Goal: Task Accomplishment & Management: Manage account settings

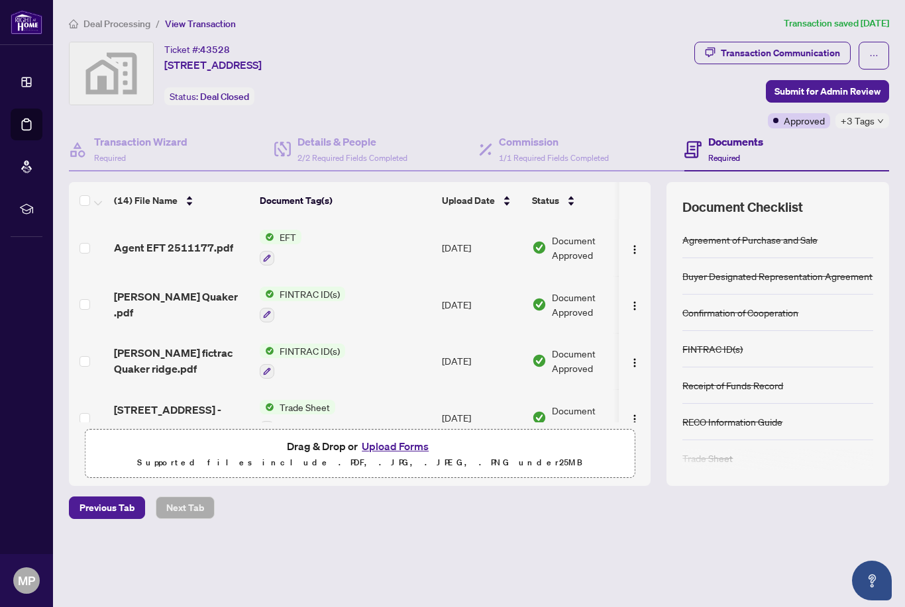
click at [96, 36] on div "Deal Processing / View Transaction Transaction saved 2 days ago Ticket #: 43528…" at bounding box center [479, 291] width 831 height 550
click at [91, 22] on span "Deal Processing" at bounding box center [116, 24] width 67 height 12
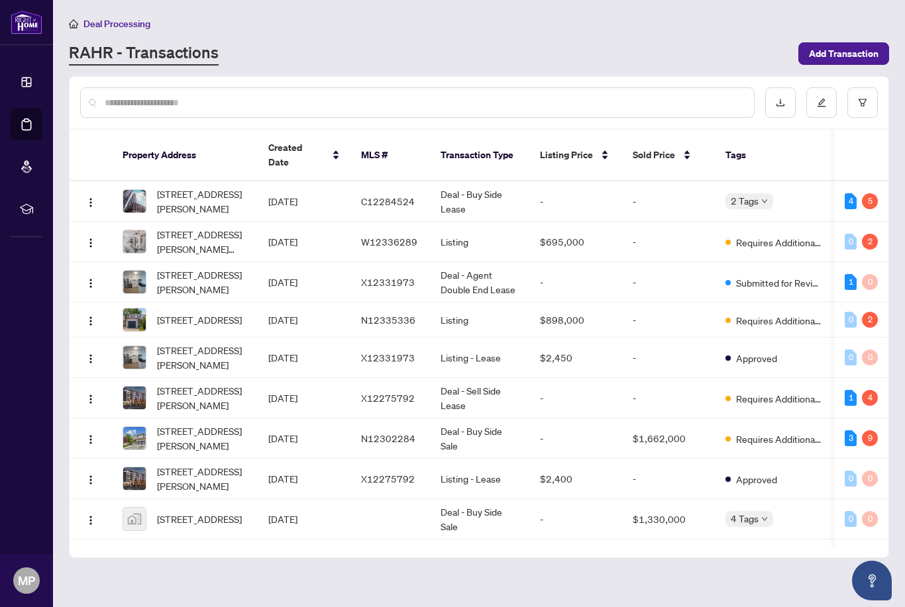
click at [219, 187] on span "[STREET_ADDRESS][PERSON_NAME]" at bounding box center [202, 201] width 90 height 29
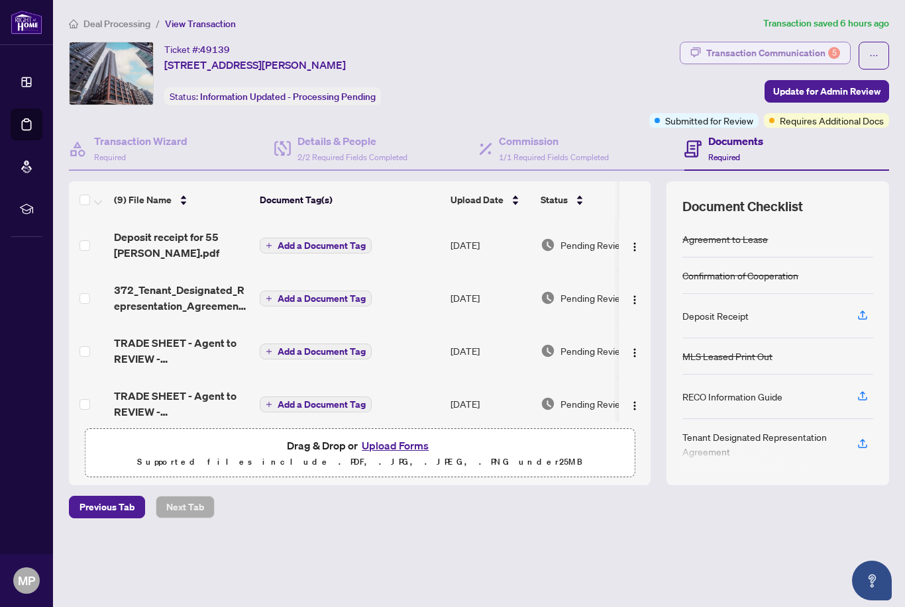
click at [829, 54] on div "5" at bounding box center [834, 53] width 12 height 12
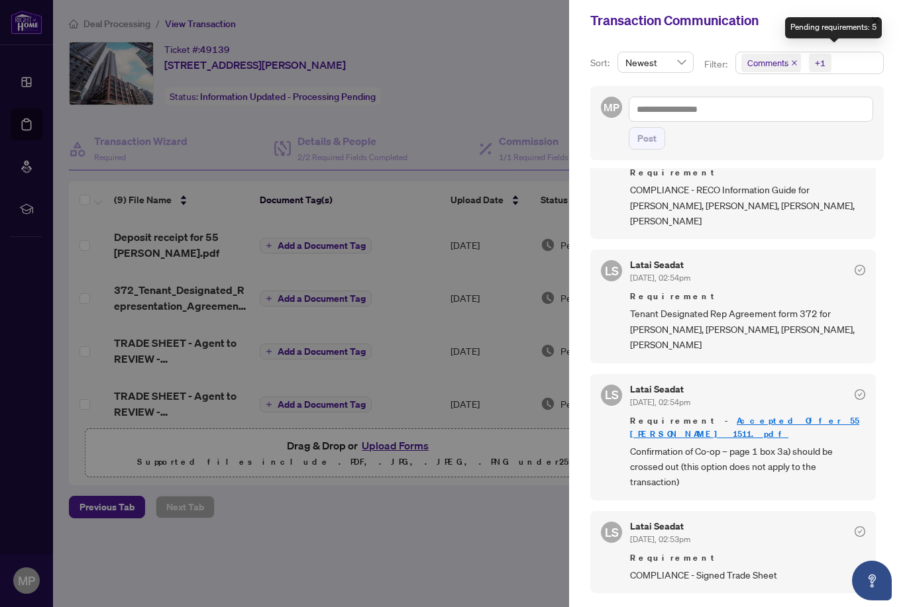
scroll to position [160, 0]
click at [759, 414] on link "Accepted Offer 55 Mercer 1511.pdf" at bounding box center [744, 426] width 229 height 25
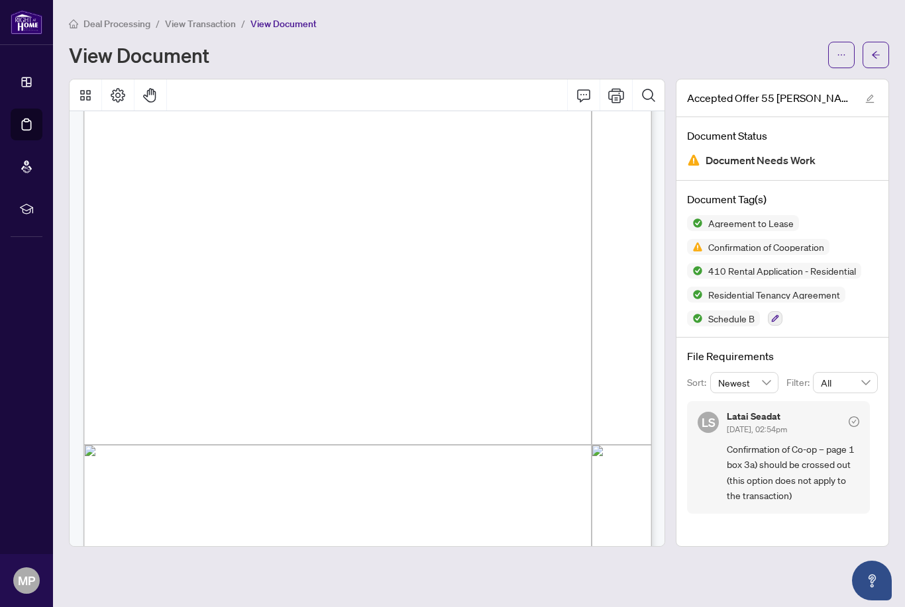
scroll to position [188, 0]
click at [837, 59] on span "button" at bounding box center [841, 54] width 9 height 21
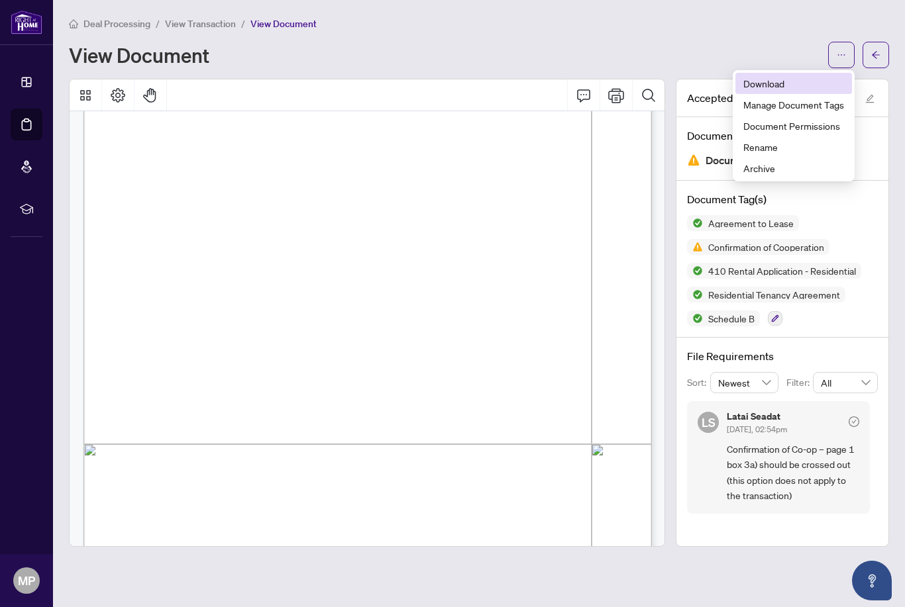
click at [771, 85] on span "Download" at bounding box center [793, 83] width 101 height 15
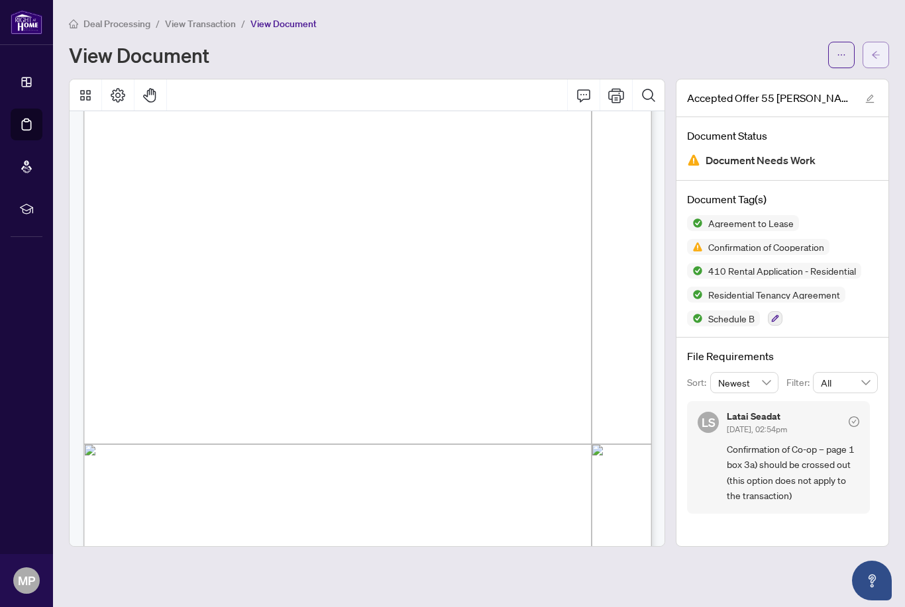
click at [879, 55] on icon "arrow-left" at bounding box center [875, 54] width 9 height 9
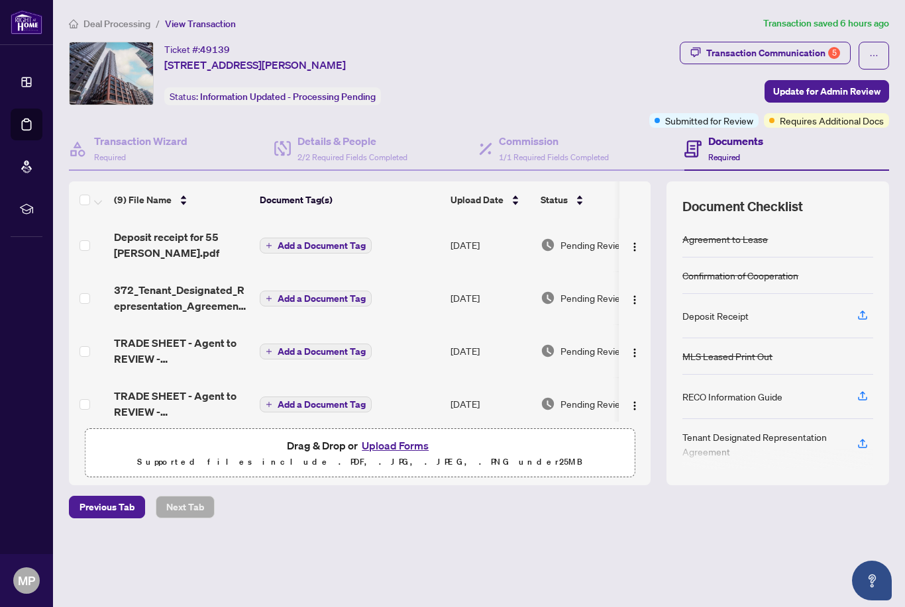
click at [389, 454] on button "Upload Forms" at bounding box center [395, 445] width 75 height 17
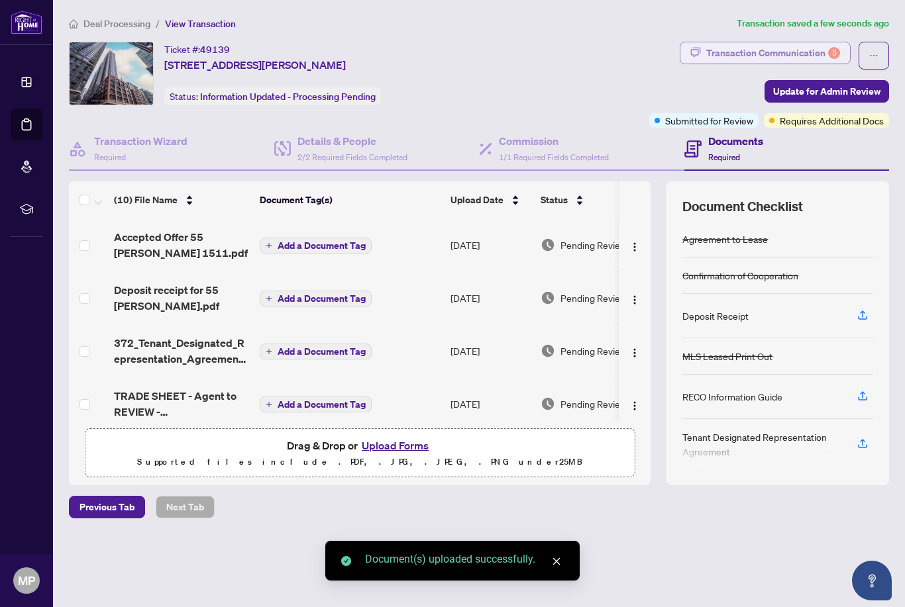
click at [820, 48] on div "Transaction Communication 5" at bounding box center [773, 52] width 134 height 21
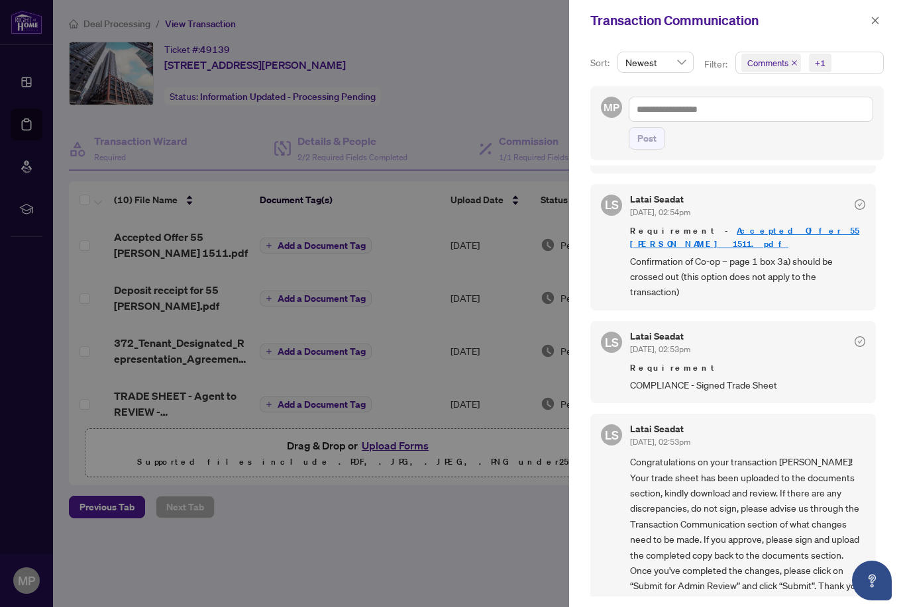
scroll to position [3, 0]
click at [875, 19] on icon "close" at bounding box center [874, 20] width 9 height 9
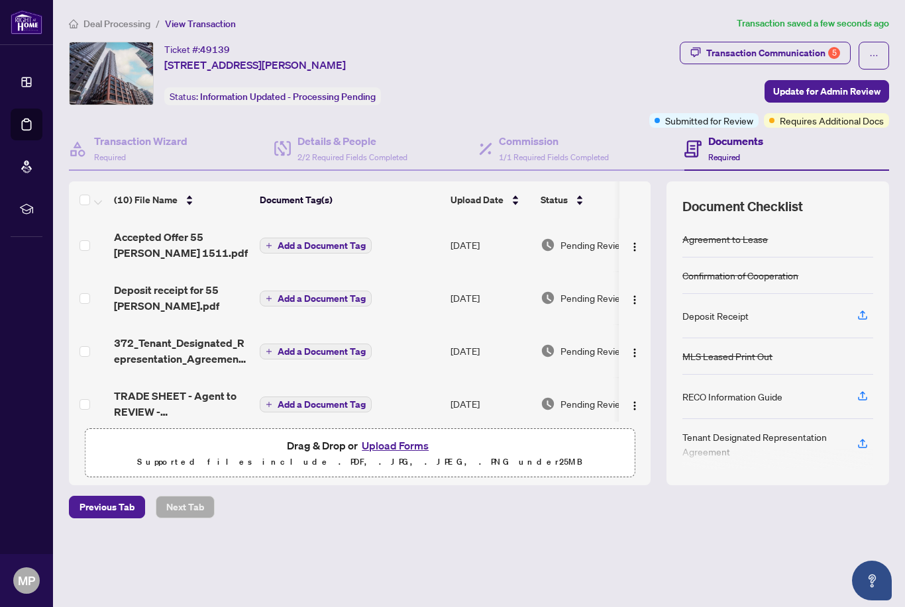
click at [202, 401] on span "TRADE SHEET - Agent to REVIEW - 55 Mercer St 1511.pdf" at bounding box center [181, 404] width 135 height 32
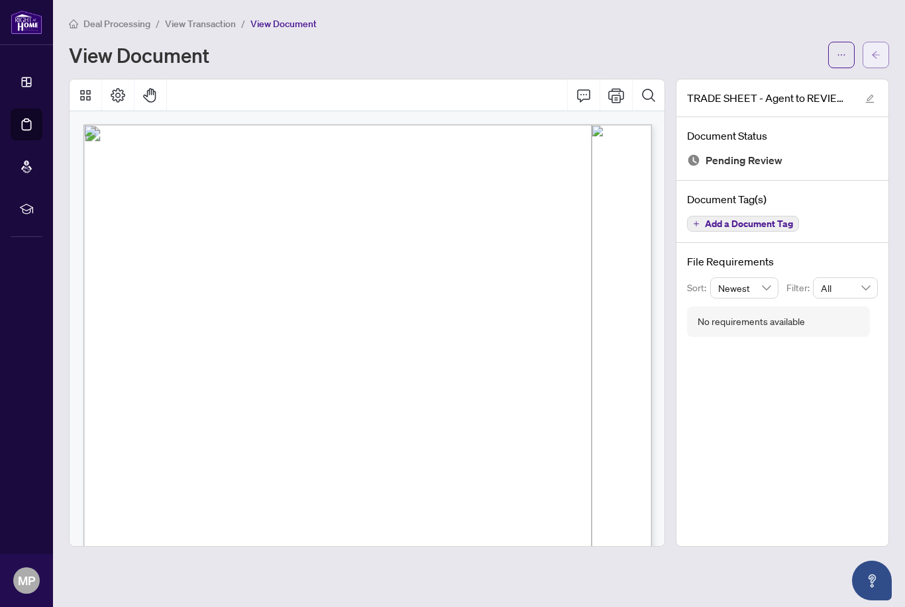
click at [886, 54] on button "button" at bounding box center [875, 55] width 26 height 26
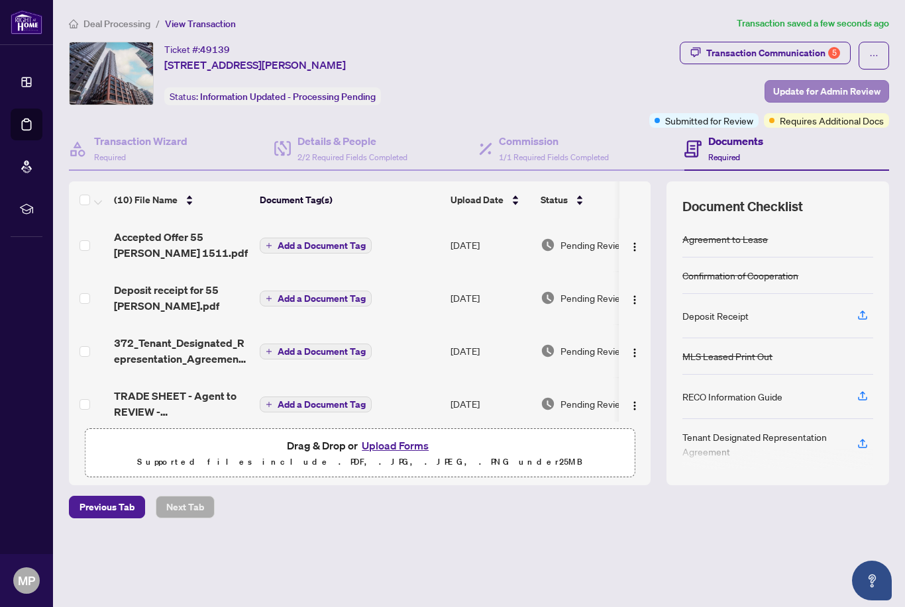
click at [796, 93] on span "Update for Admin Review" at bounding box center [826, 91] width 107 height 21
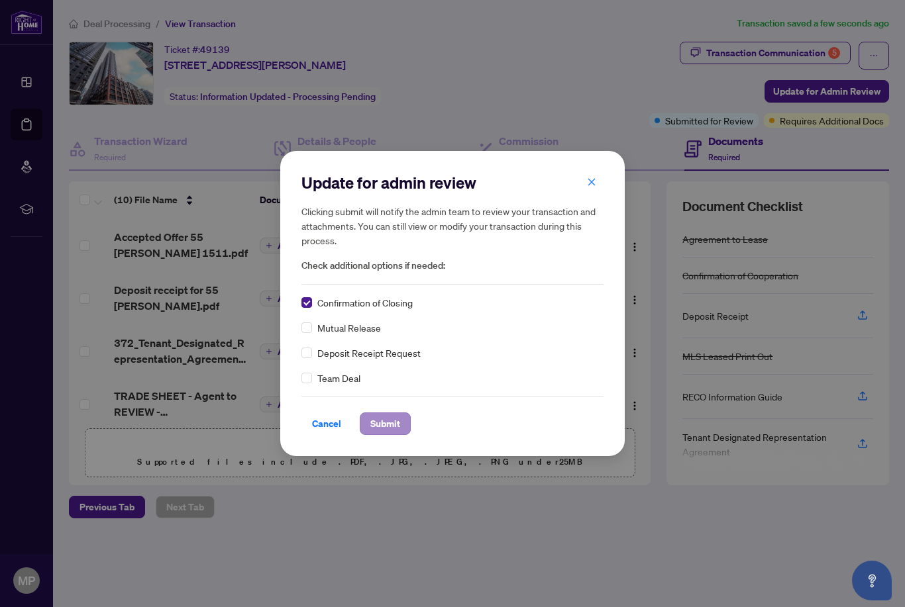
click at [391, 425] on span "Submit" at bounding box center [385, 423] width 30 height 21
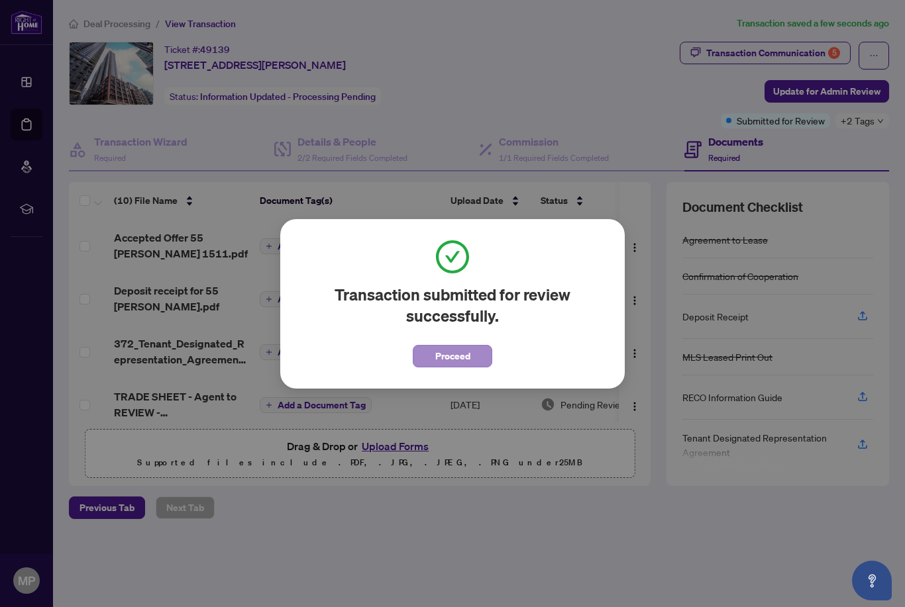
click at [460, 361] on span "Proceed" at bounding box center [452, 356] width 35 height 21
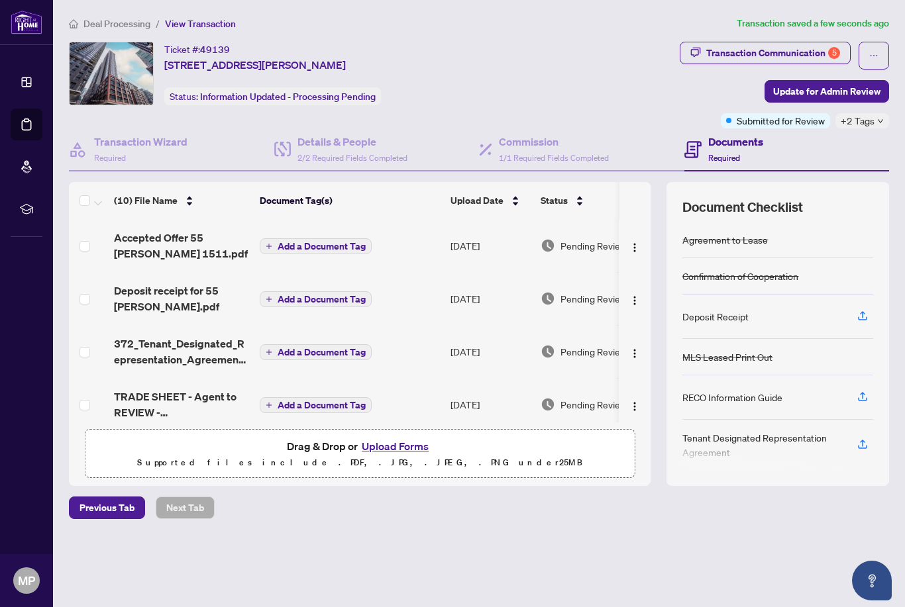
click at [147, 23] on span "Deal Processing" at bounding box center [116, 24] width 67 height 12
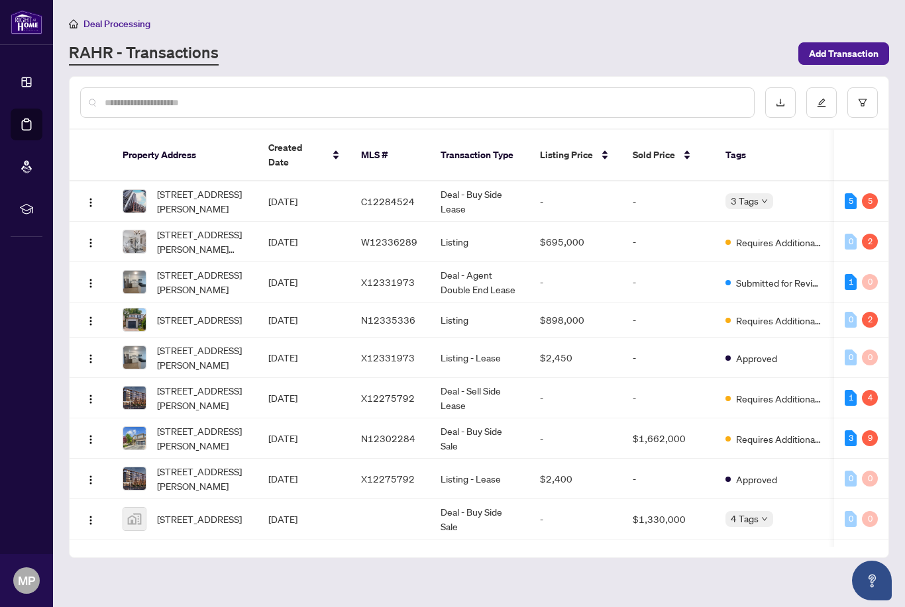
click at [210, 227] on span "[STREET_ADDRESS][PERSON_NAME][PERSON_NAME]" at bounding box center [202, 241] width 90 height 29
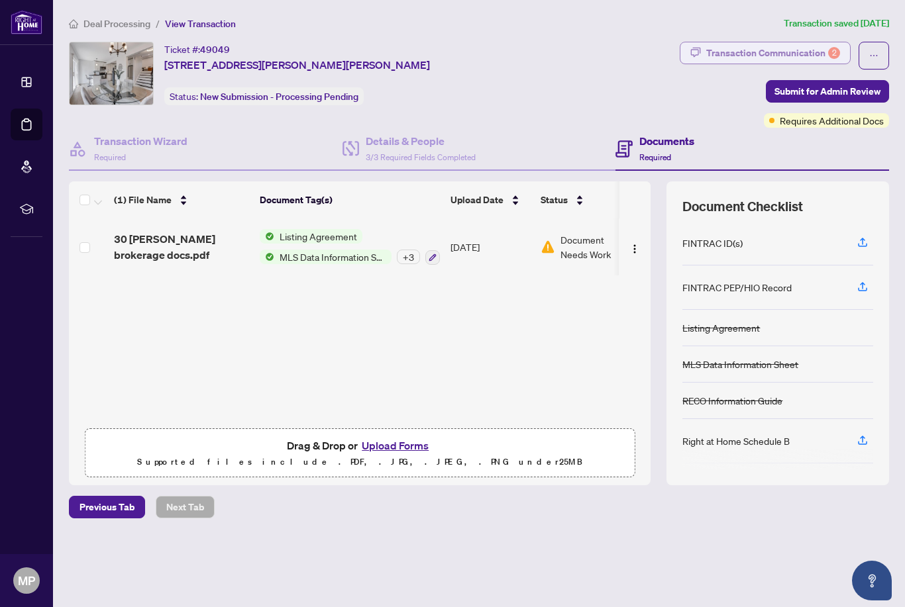
click at [821, 50] on div "Transaction Communication 2" at bounding box center [773, 52] width 134 height 21
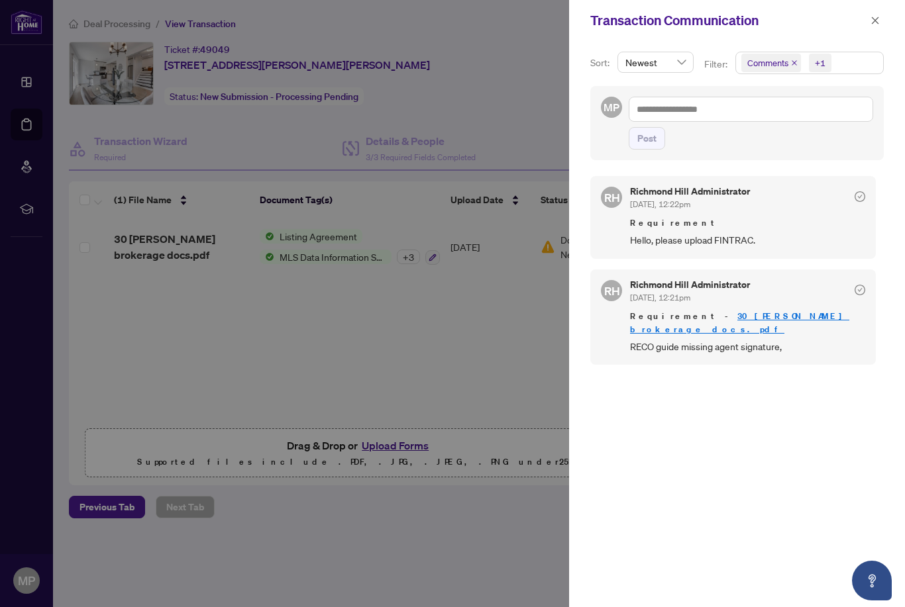
click at [720, 317] on link "30 [PERSON_NAME] brokerage docs.pdf" at bounding box center [739, 323] width 219 height 25
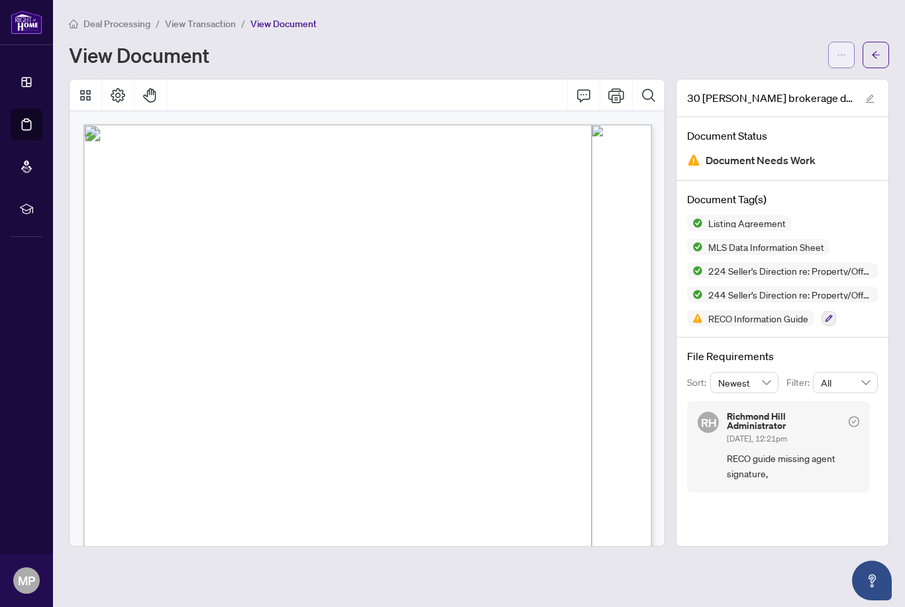
click at [843, 60] on span "button" at bounding box center [841, 54] width 9 height 21
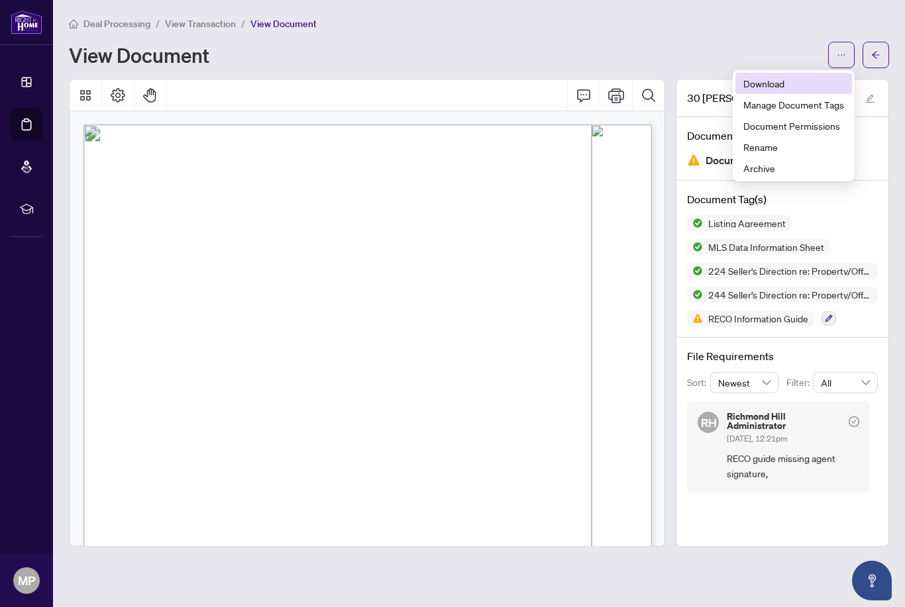
click at [779, 85] on span "Download" at bounding box center [793, 83] width 101 height 15
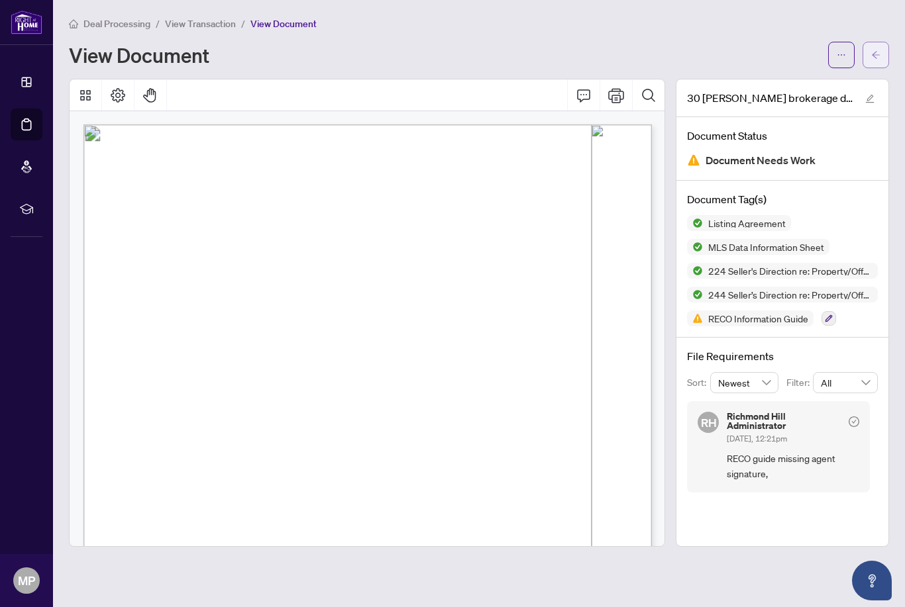
click at [882, 58] on button "button" at bounding box center [875, 55] width 26 height 26
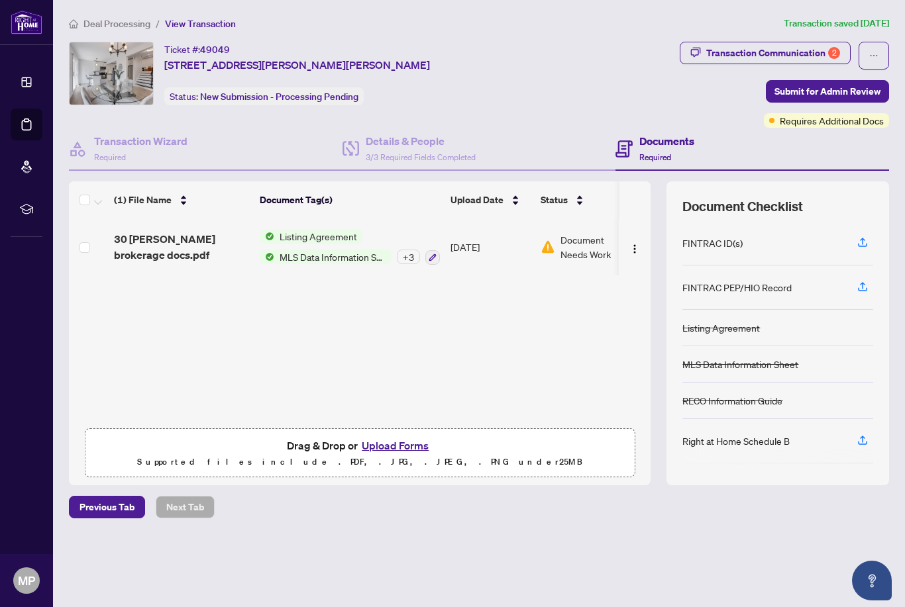
click at [385, 454] on button "Upload Forms" at bounding box center [395, 445] width 75 height 17
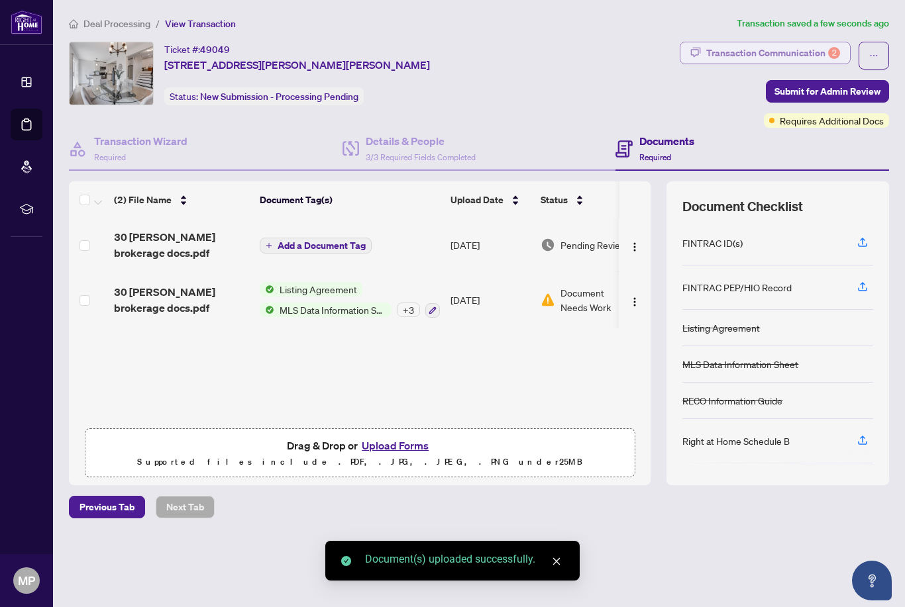
click at [831, 56] on div "2" at bounding box center [834, 53] width 12 height 12
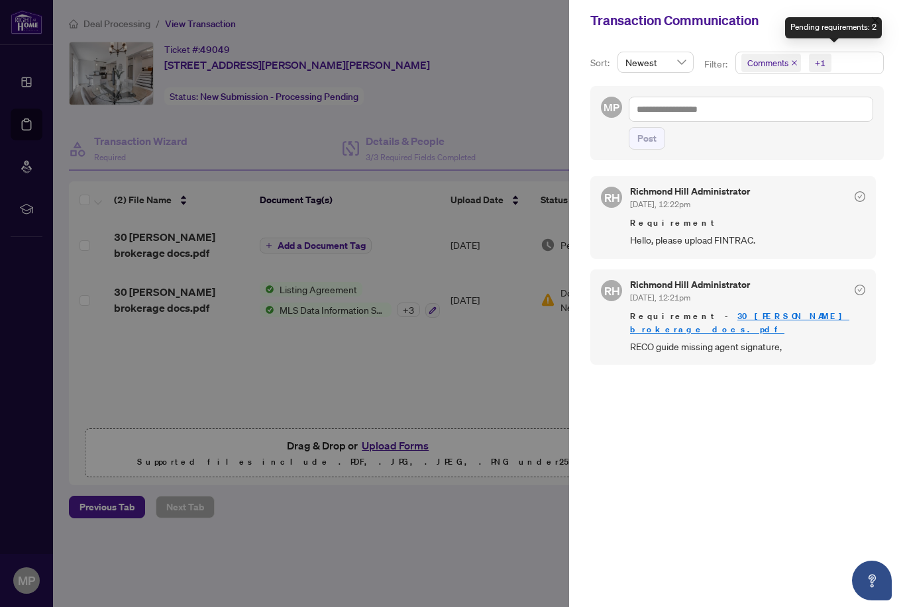
click at [530, 121] on div at bounding box center [452, 303] width 905 height 607
click at [878, 22] on icon "close" at bounding box center [874, 20] width 9 height 9
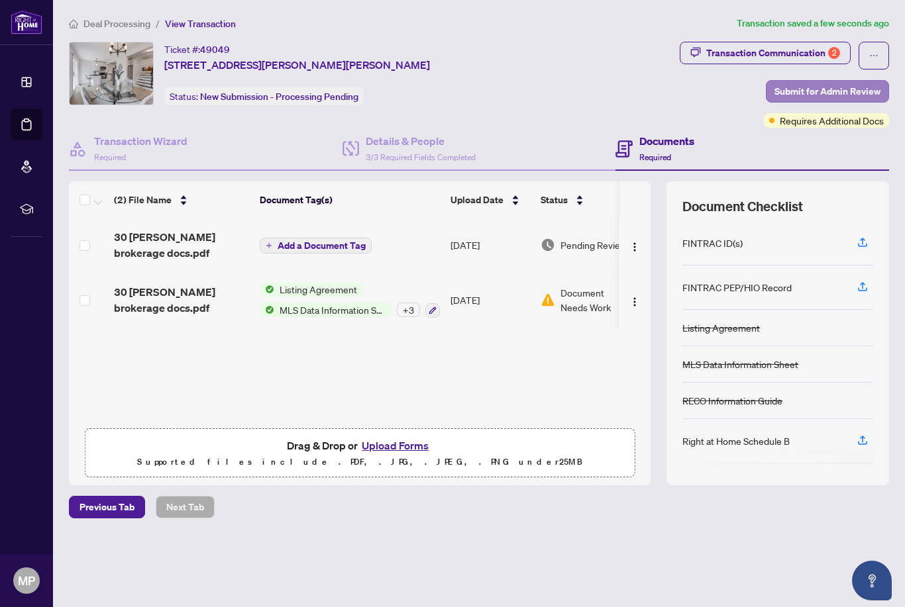
click at [798, 89] on span "Submit for Admin Review" at bounding box center [827, 91] width 106 height 21
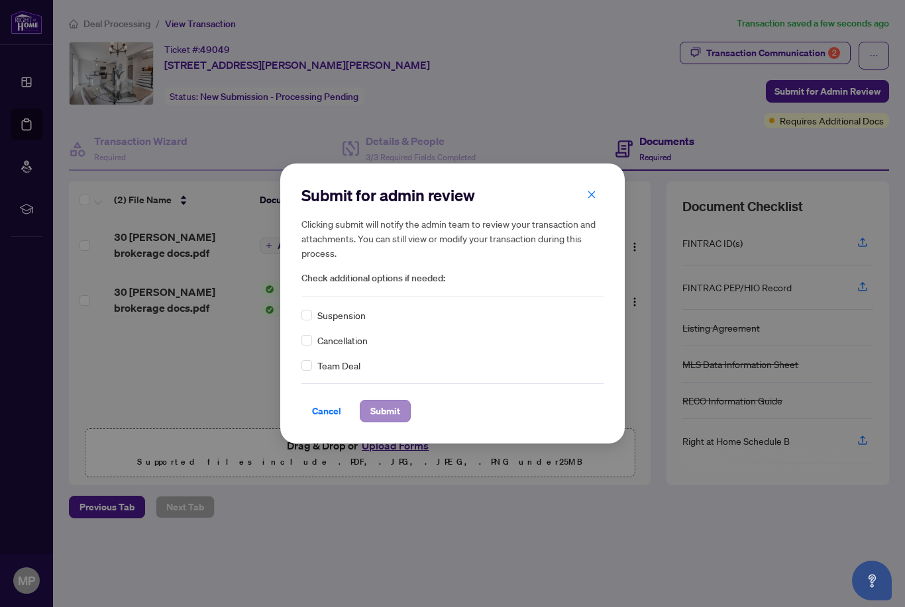
click at [395, 414] on span "Submit" at bounding box center [385, 411] width 30 height 21
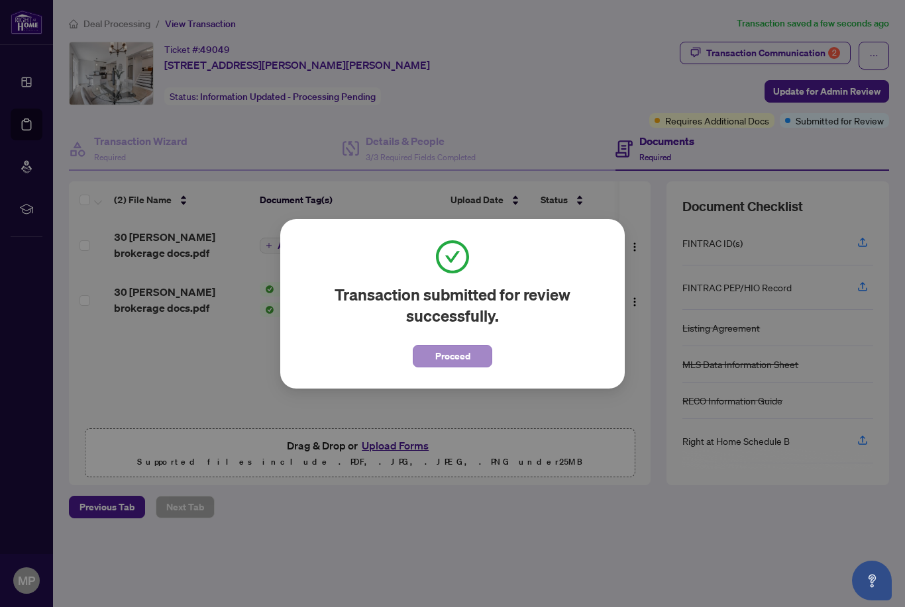
click at [432, 358] on button "Proceed" at bounding box center [452, 356] width 79 height 23
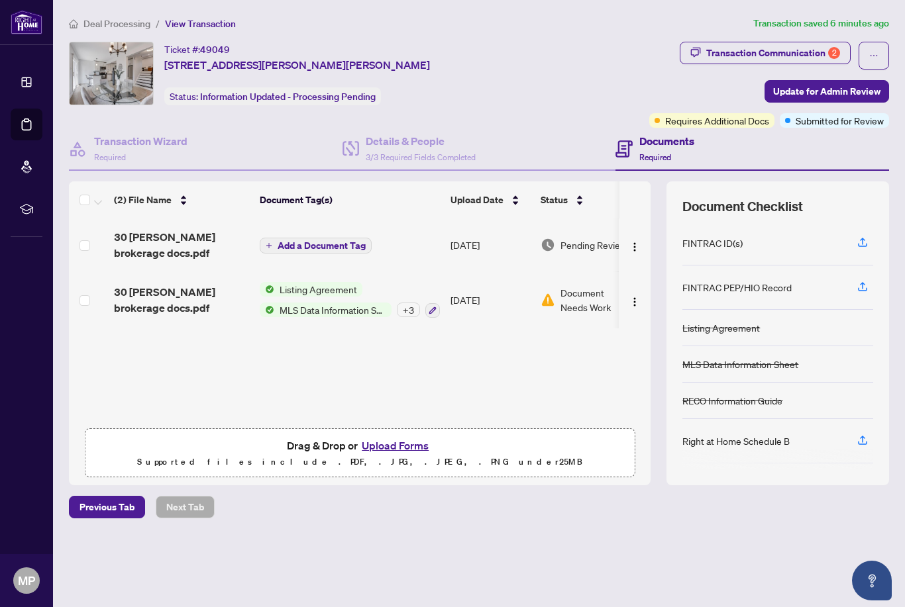
click at [558, 62] on div "Transaction Communication 2 Update for Admin Review Requires Additional Docs Su…" at bounding box center [715, 85] width 347 height 86
click at [109, 25] on span "Deal Processing" at bounding box center [116, 24] width 67 height 12
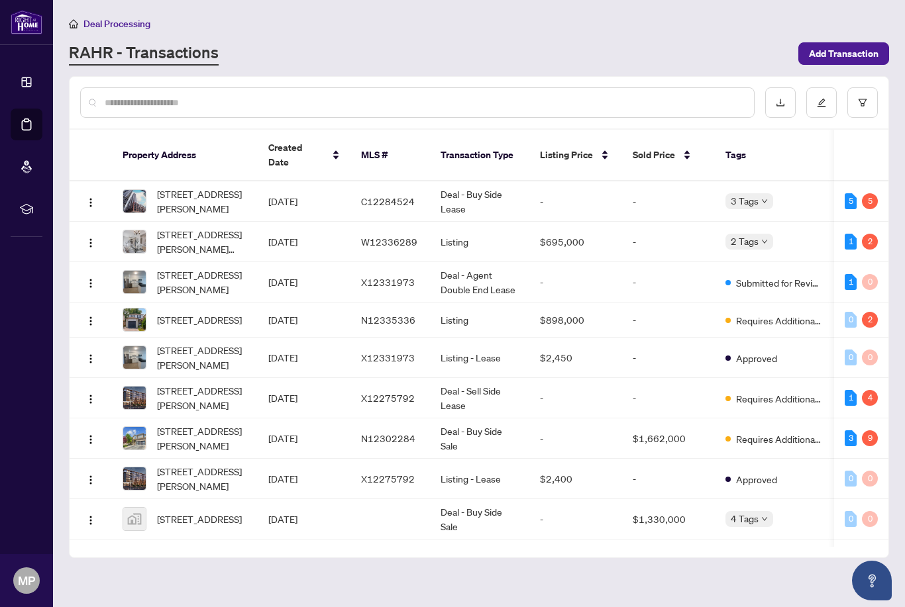
click at [200, 268] on span "[STREET_ADDRESS][PERSON_NAME]" at bounding box center [202, 282] width 90 height 29
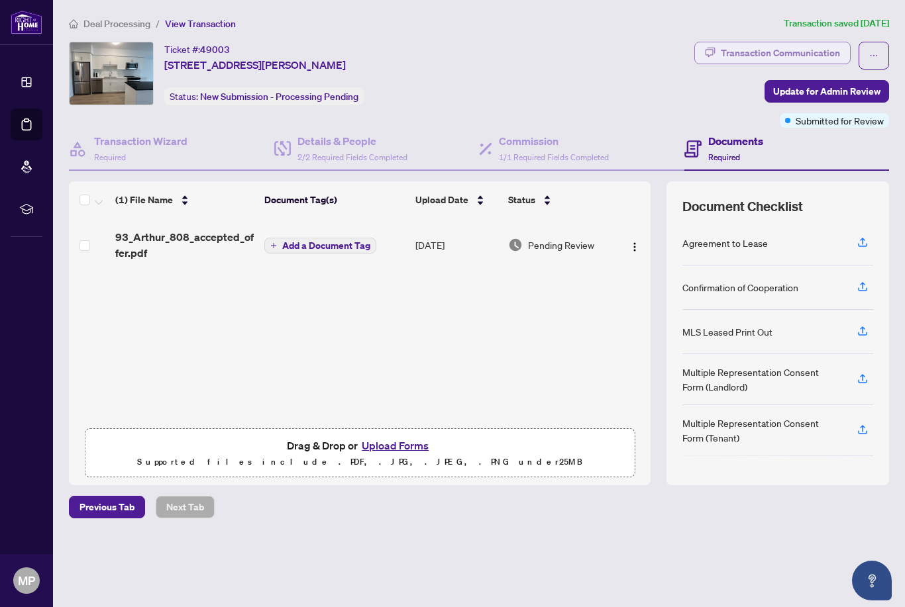
click at [807, 55] on div "Transaction Communication" at bounding box center [780, 52] width 119 height 21
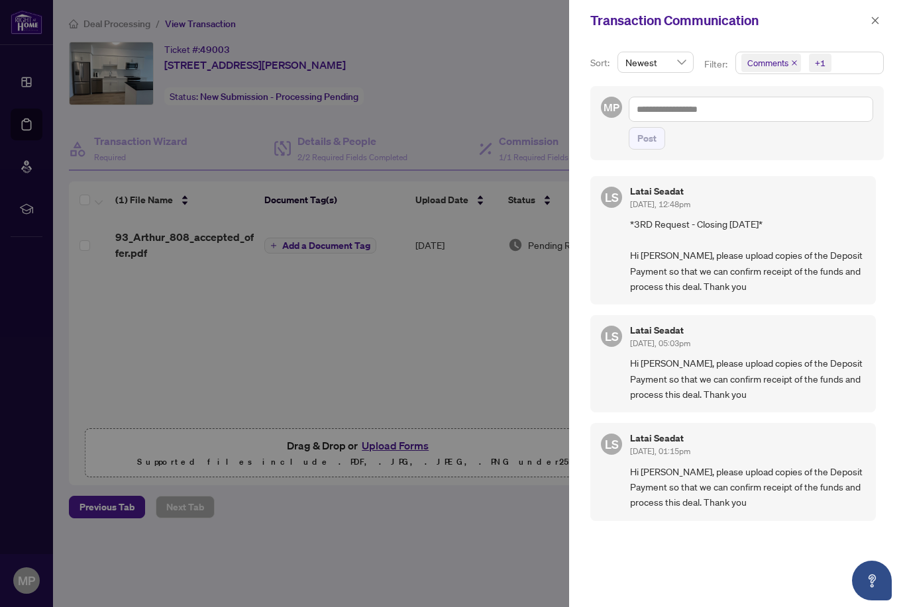
click at [453, 342] on div at bounding box center [452, 303] width 905 height 607
click at [458, 374] on div at bounding box center [452, 303] width 905 height 607
click at [875, 26] on span "button" at bounding box center [874, 20] width 9 height 21
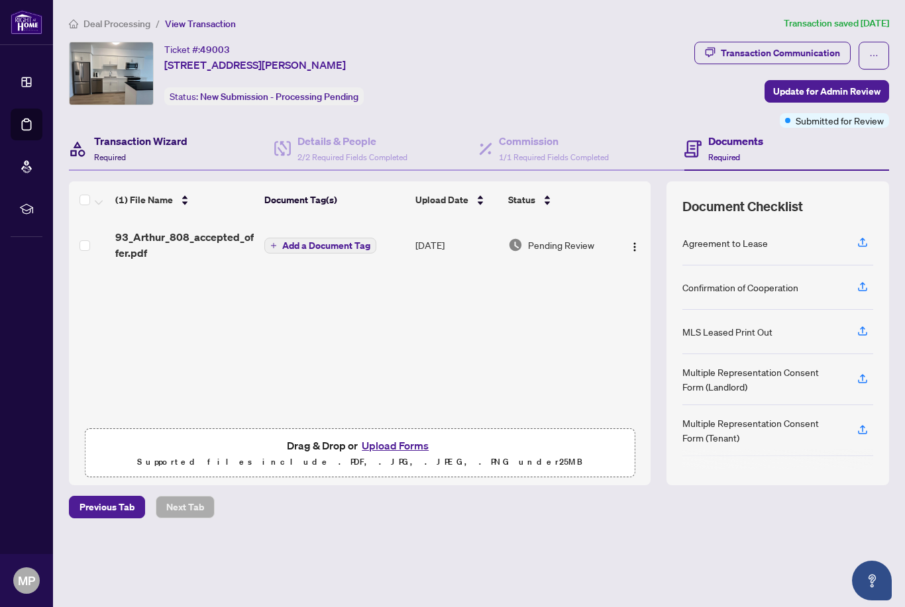
click at [151, 138] on h4 "Transaction Wizard" at bounding box center [140, 141] width 93 height 16
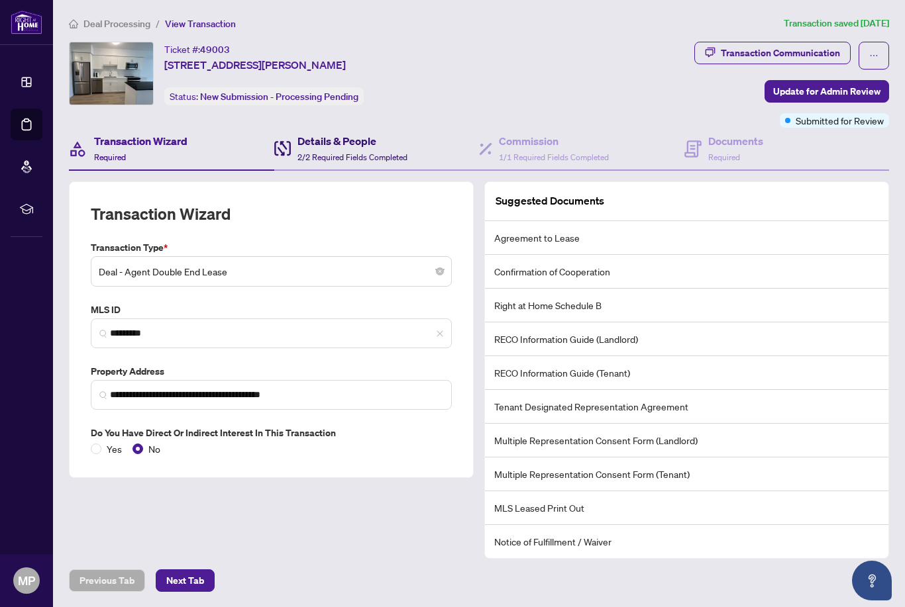
click at [332, 152] on span "2/2 Required Fields Completed" at bounding box center [352, 157] width 110 height 10
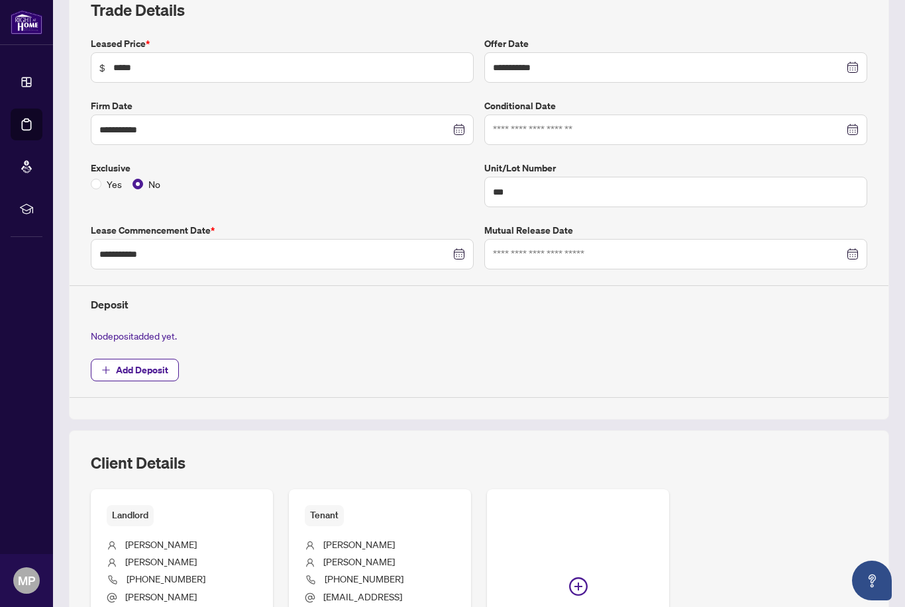
scroll to position [283, 0]
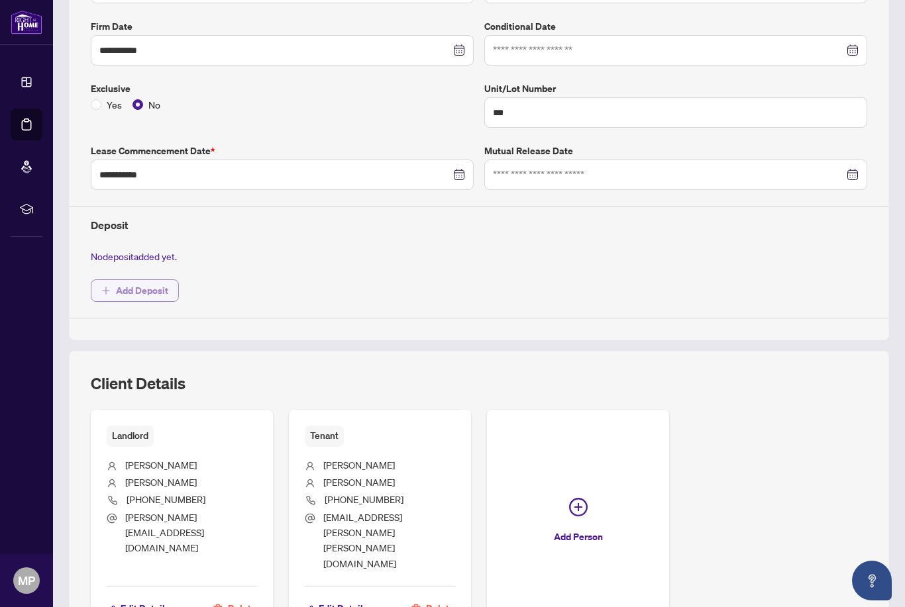
click at [142, 289] on span "Add Deposit" at bounding box center [142, 290] width 52 height 21
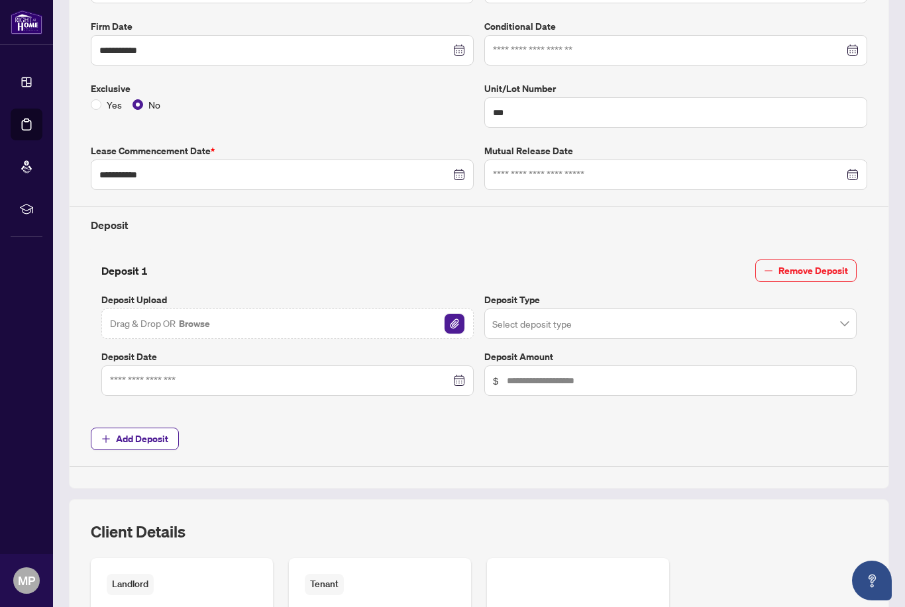
click at [447, 323] on img "button" at bounding box center [454, 324] width 20 height 20
click at [562, 317] on input "search" at bounding box center [664, 325] width 344 height 29
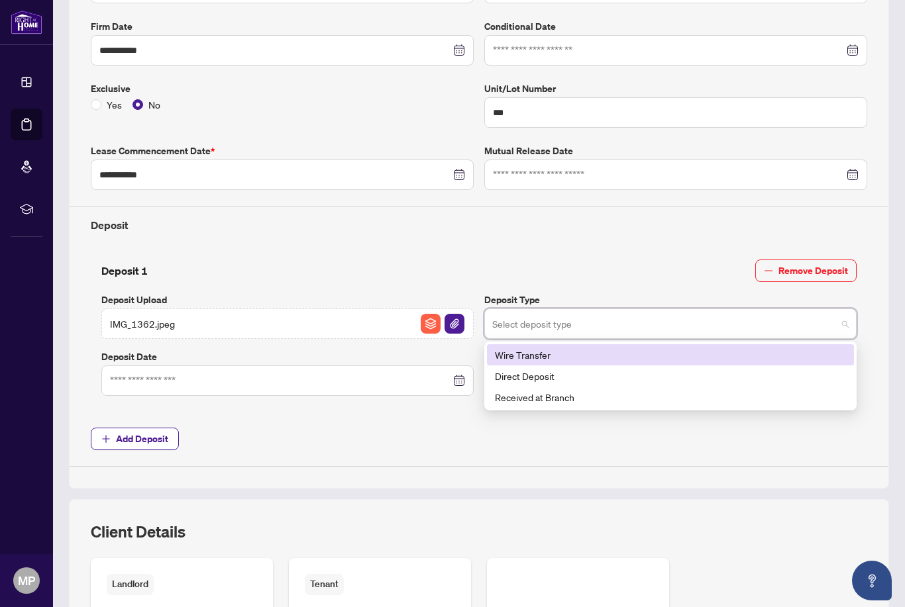
click at [545, 374] on div "Direct Deposit" at bounding box center [670, 376] width 351 height 15
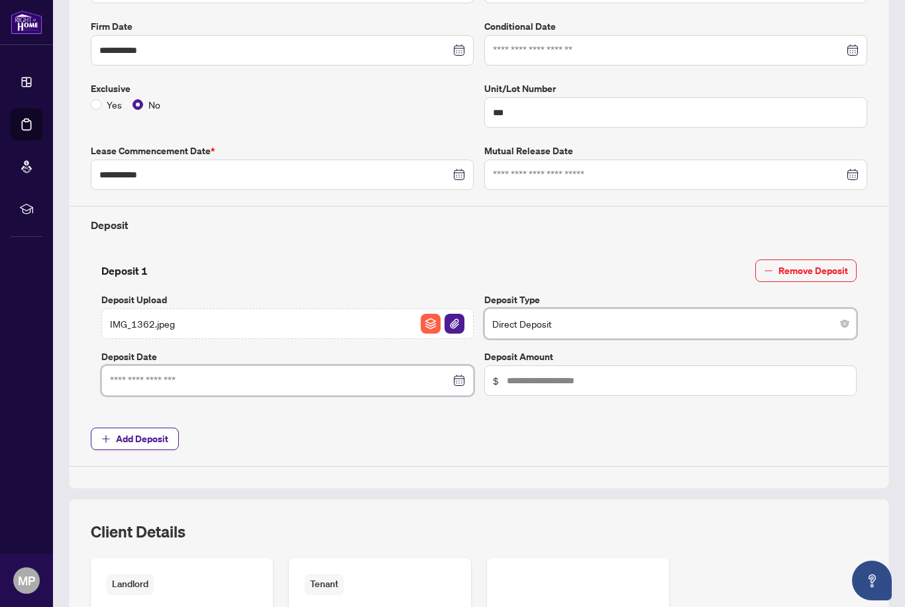
click at [185, 378] on input at bounding box center [280, 381] width 340 height 15
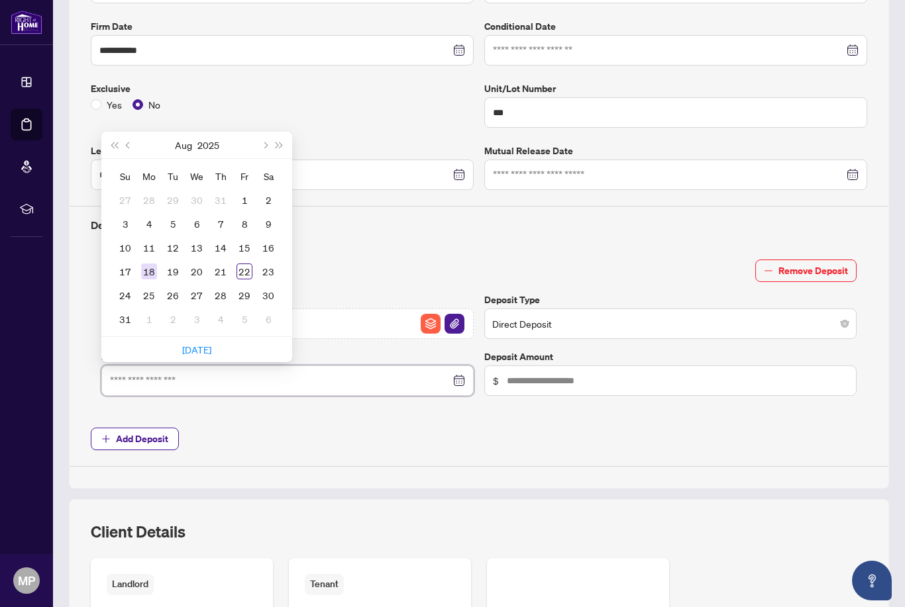
type input "**********"
click at [147, 264] on div "18" at bounding box center [149, 272] width 16 height 16
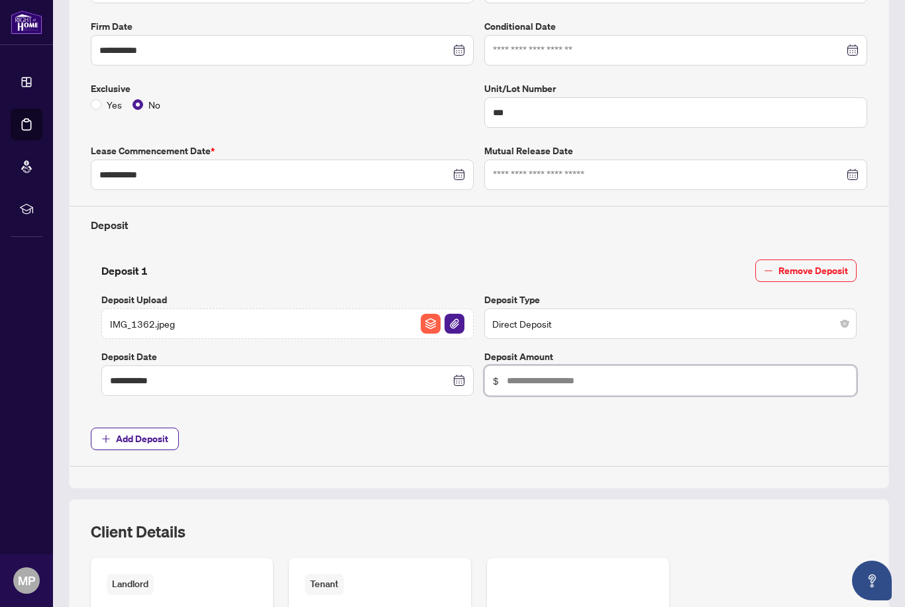
click at [542, 382] on input "text" at bounding box center [677, 381] width 341 height 15
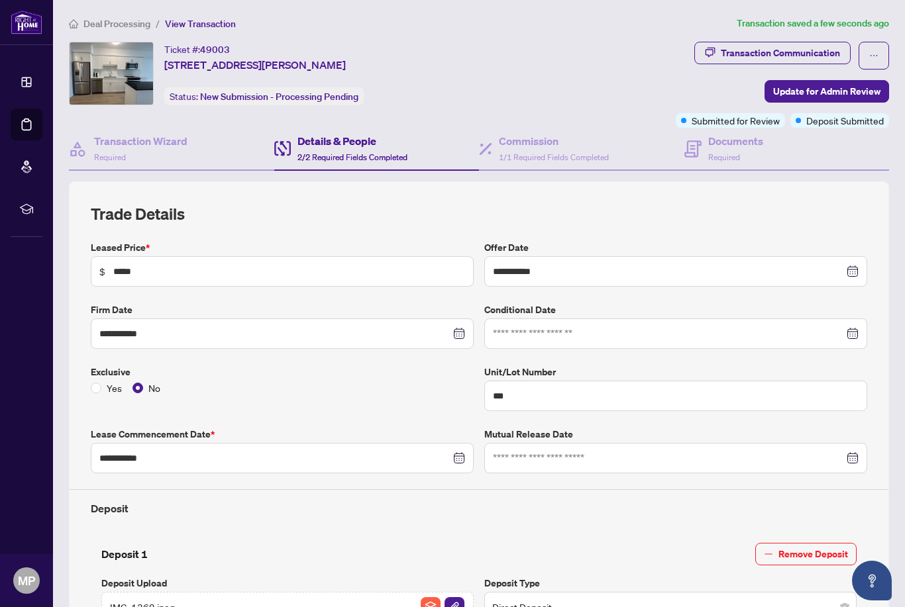
scroll to position [0, 0]
type input "********"
click at [541, 148] on h4 "Commission" at bounding box center [554, 141] width 110 height 16
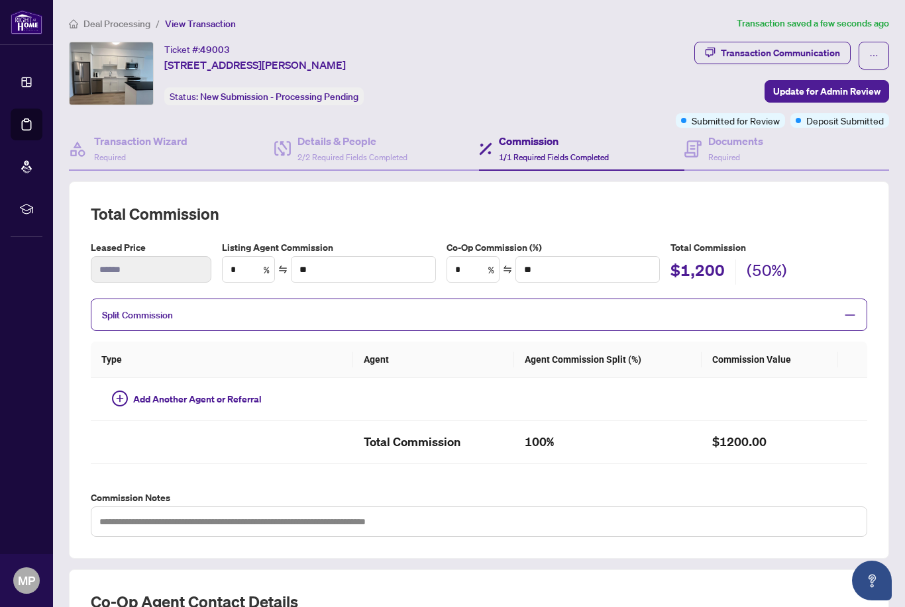
type textarea "**********"
type input "**"
type input "******"
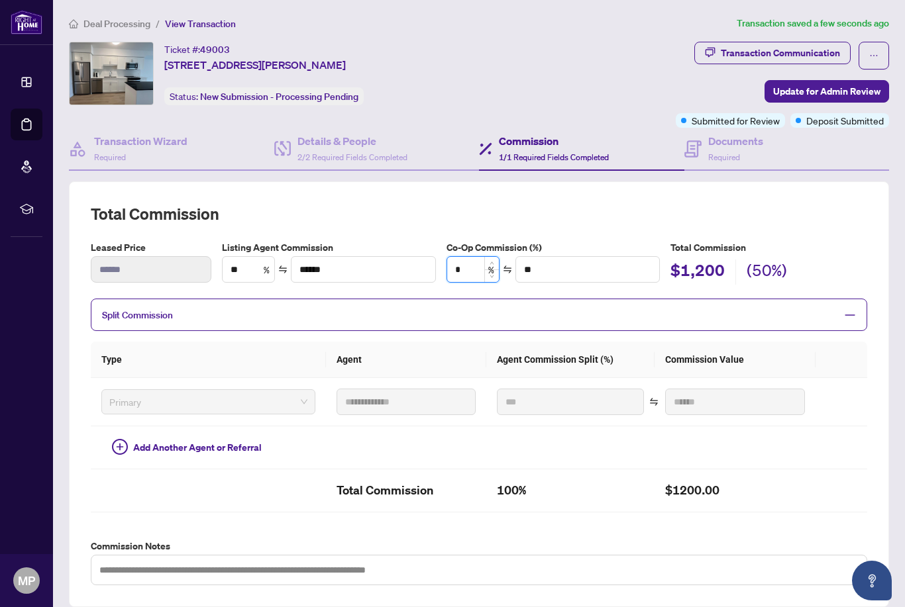
click at [478, 268] on input "*" at bounding box center [473, 269] width 52 height 25
type input "*"
type input "****"
type input "**"
type input "******"
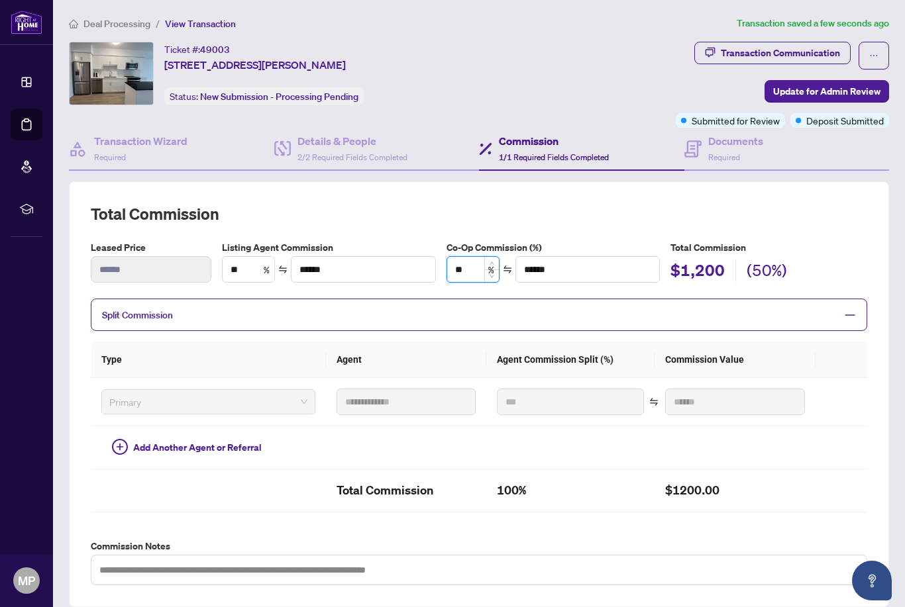
type input "**"
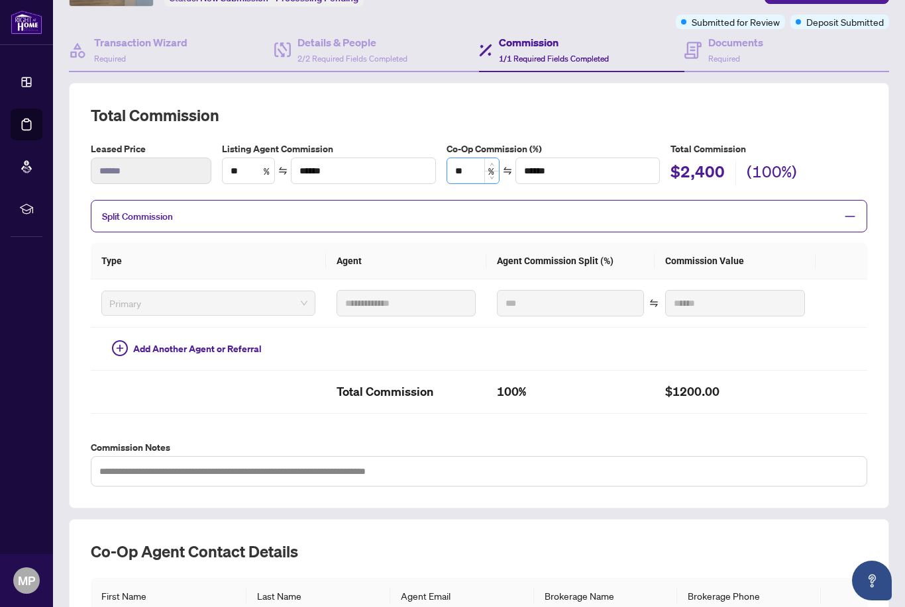
scroll to position [99, 0]
click at [844, 213] on icon "minus" at bounding box center [850, 216] width 12 height 12
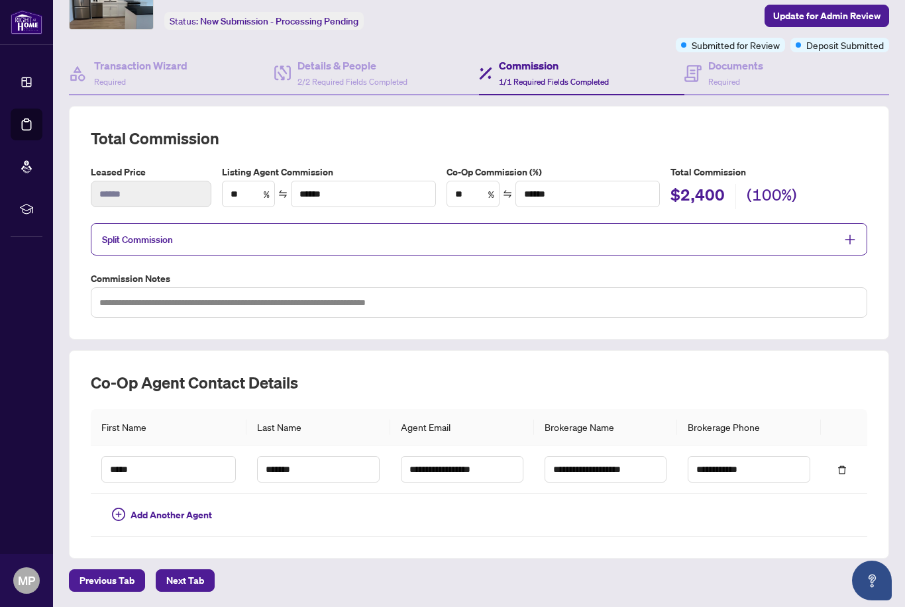
scroll to position [35, 0]
click at [182, 570] on span "Next Tab" at bounding box center [185, 580] width 38 height 21
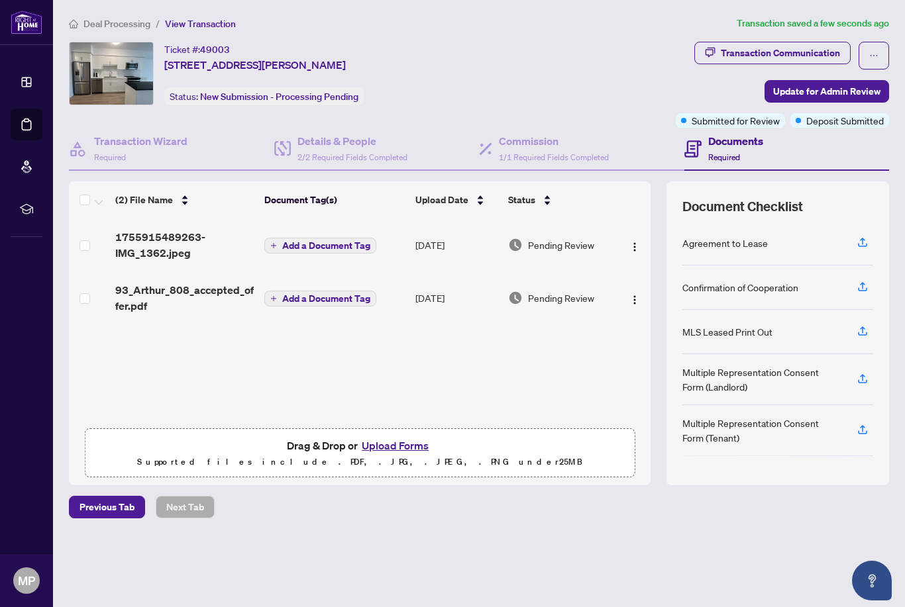
click at [401, 437] on button "Upload Forms" at bounding box center [395, 445] width 75 height 17
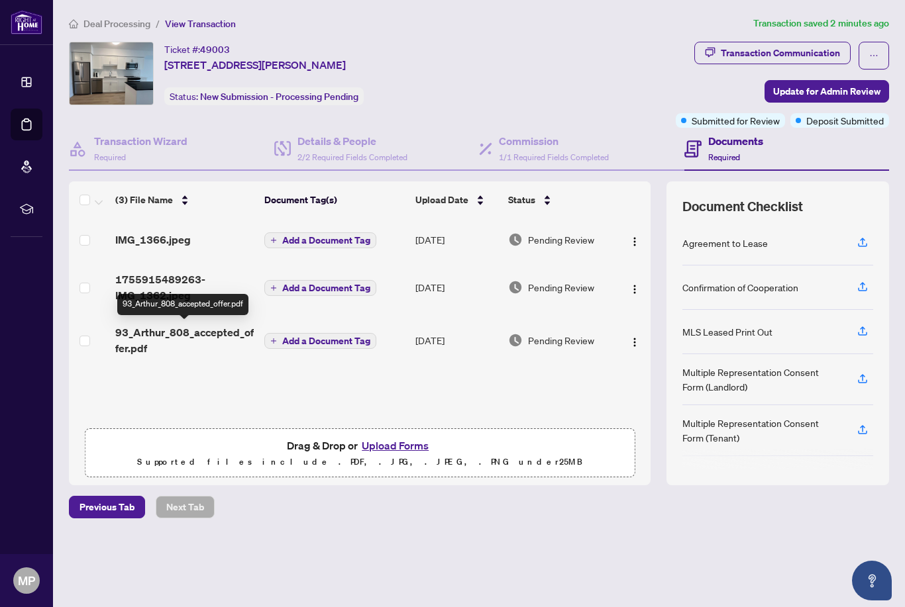
click at [786, 390] on div "Multiple Representation Consent Form (Landlord)" at bounding box center [761, 379] width 159 height 29
click at [778, 431] on div "Multiple Representation Consent Form (Tenant)" at bounding box center [761, 430] width 159 height 29
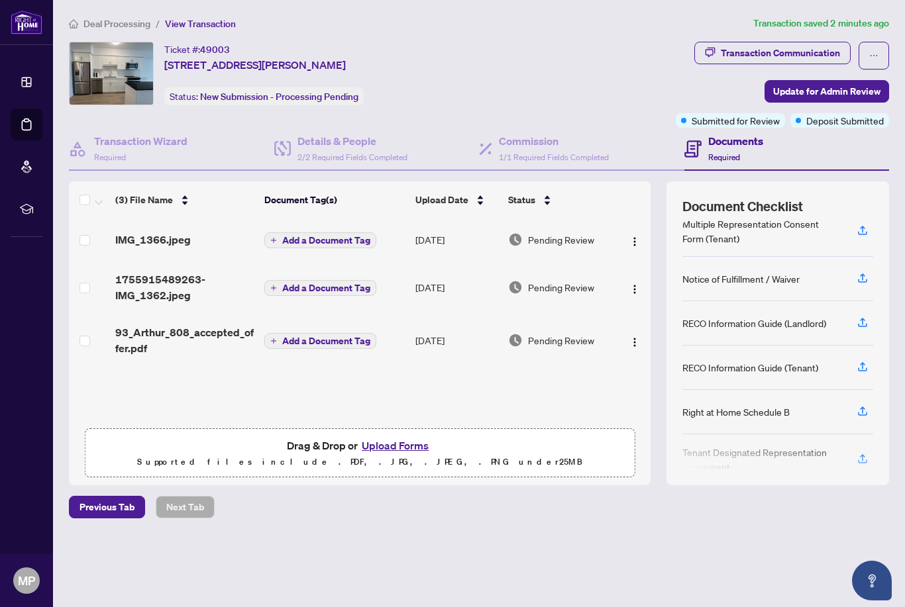
scroll to position [199, 0]
click at [811, 52] on div "Transaction Communication" at bounding box center [780, 52] width 119 height 21
type textarea "**********"
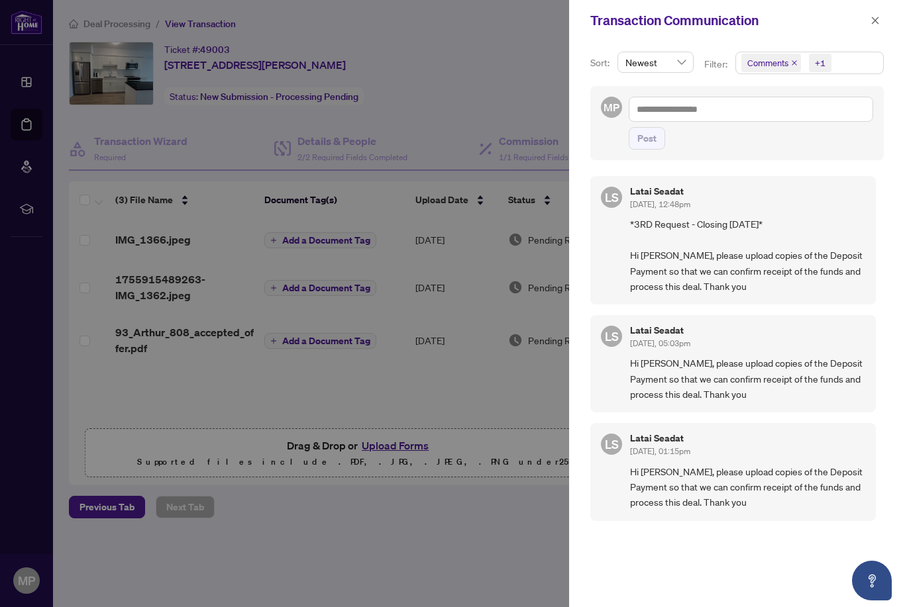
scroll to position [0, 0]
click at [878, 18] on icon "close" at bounding box center [874, 20] width 9 height 9
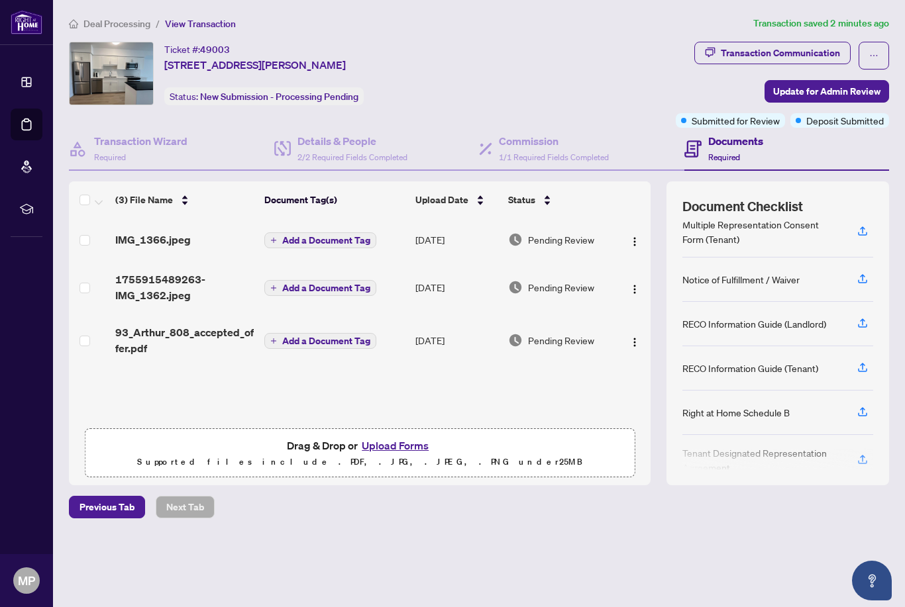
click at [211, 336] on span "93_Arthur_808_accepted_offer.pdf" at bounding box center [184, 341] width 139 height 32
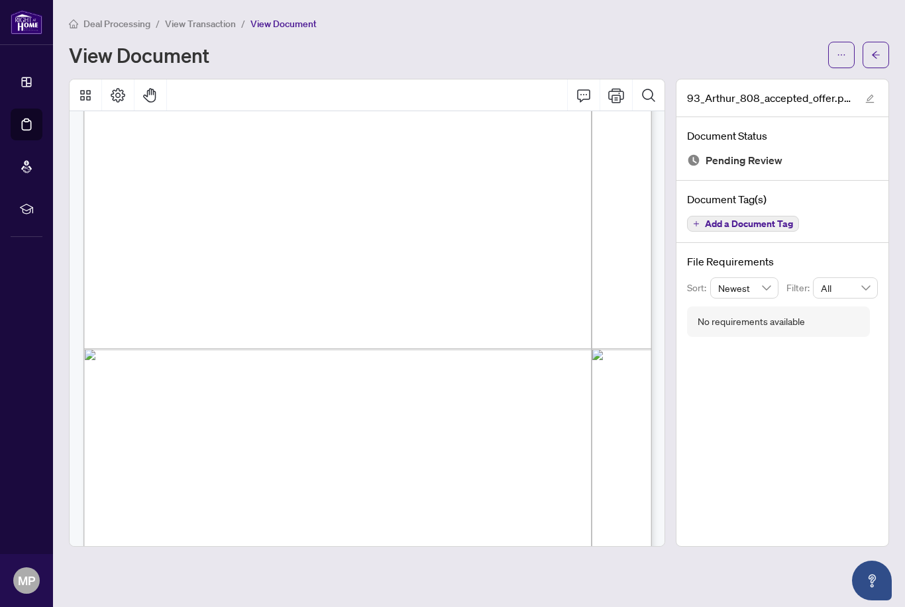
scroll to position [28183, 0]
click at [878, 48] on span "button" at bounding box center [875, 54] width 9 height 21
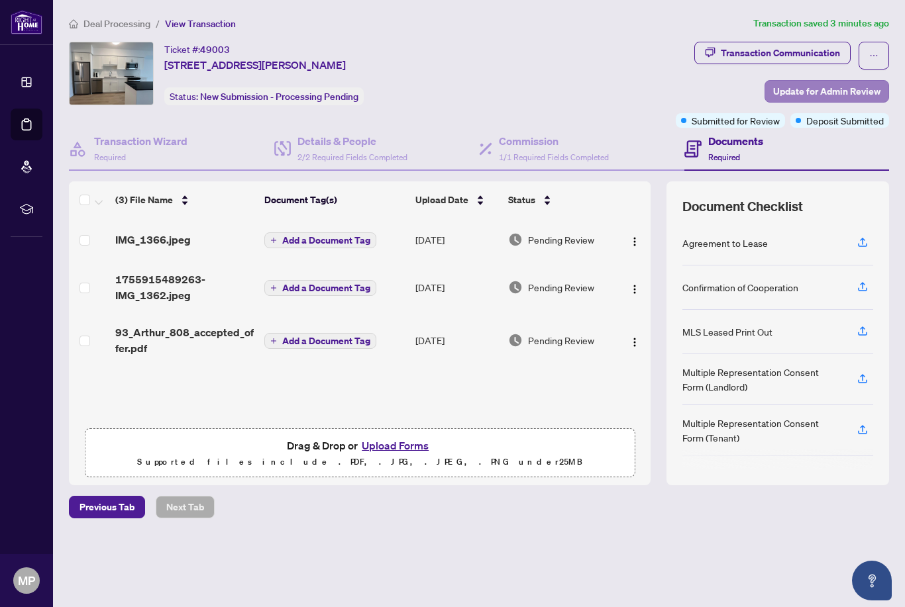
click at [846, 93] on span "Update for Admin Review" at bounding box center [826, 91] width 107 height 21
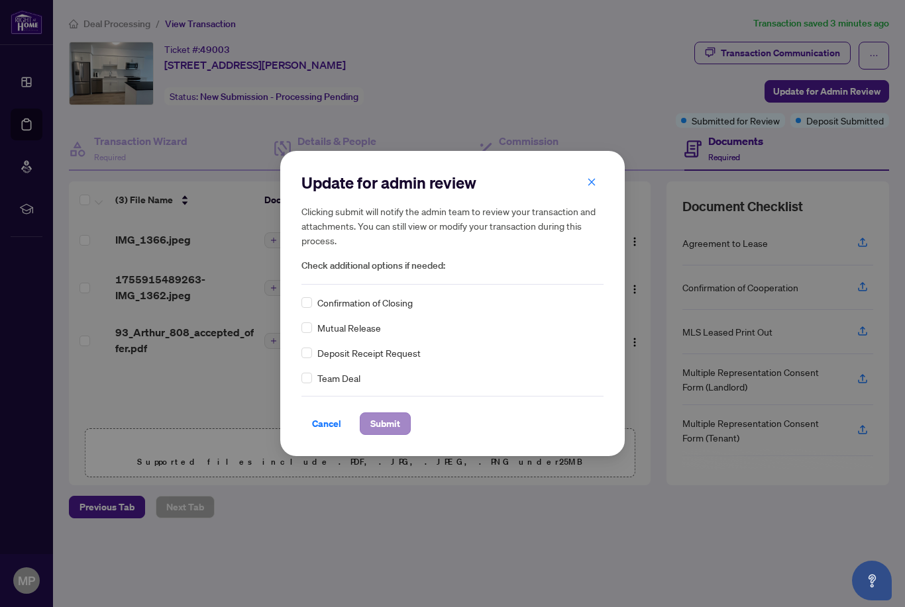
click at [395, 432] on span "Submit" at bounding box center [385, 423] width 30 height 21
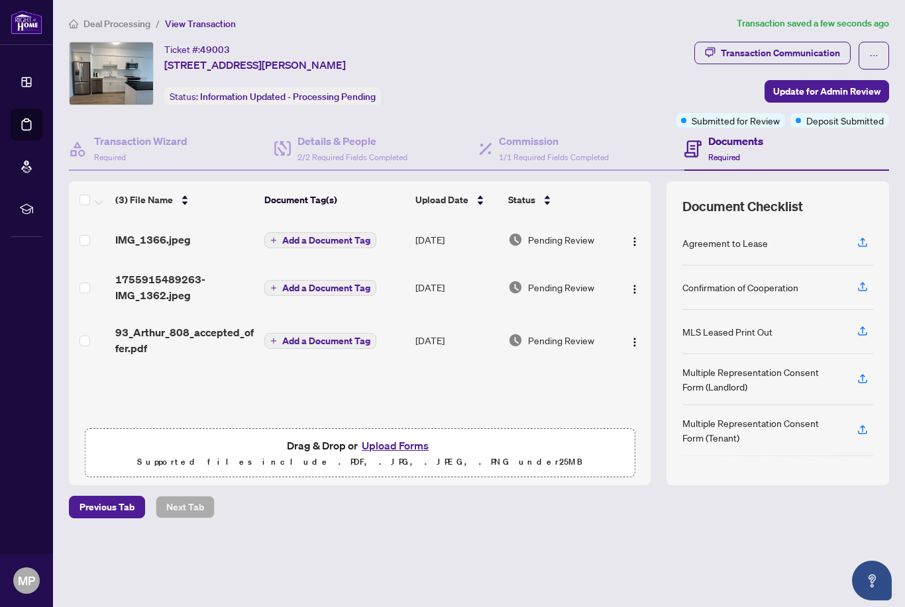
click at [311, 309] on td "Add a Document Tag" at bounding box center [334, 287] width 151 height 53
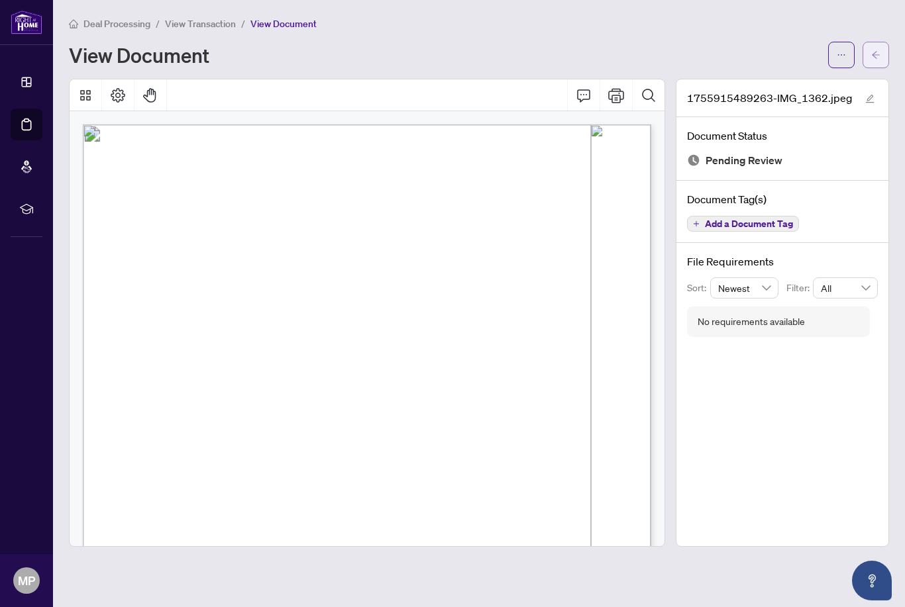
click at [876, 62] on span "button" at bounding box center [875, 54] width 9 height 21
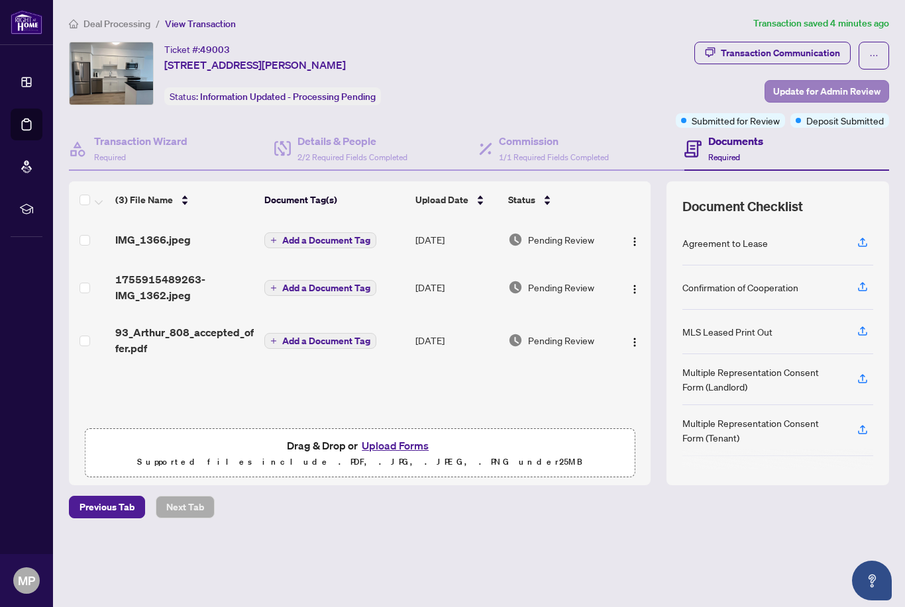
click at [835, 93] on span "Update for Admin Review" at bounding box center [826, 91] width 107 height 21
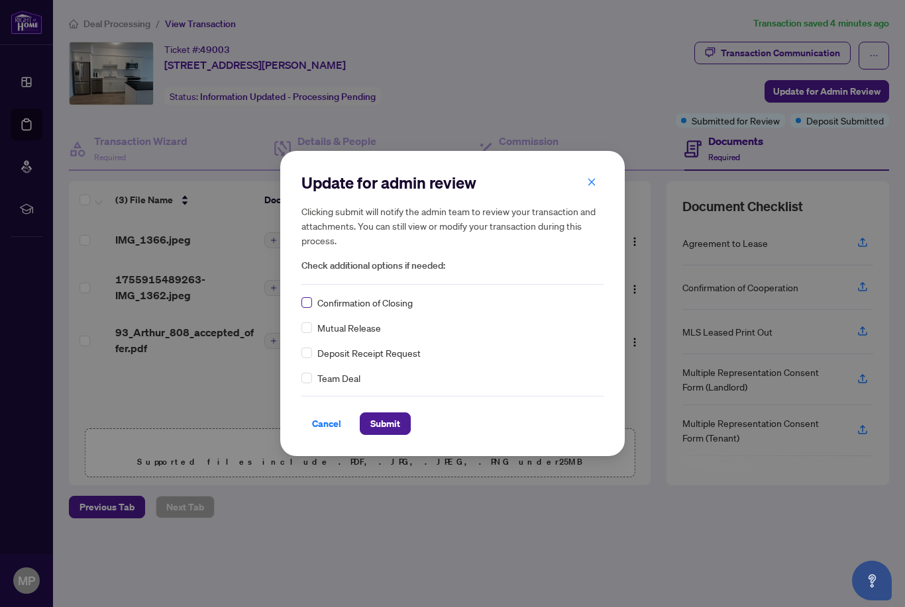
click at [310, 297] on label at bounding box center [306, 302] width 11 height 15
click at [391, 433] on span "Submit" at bounding box center [385, 423] width 30 height 21
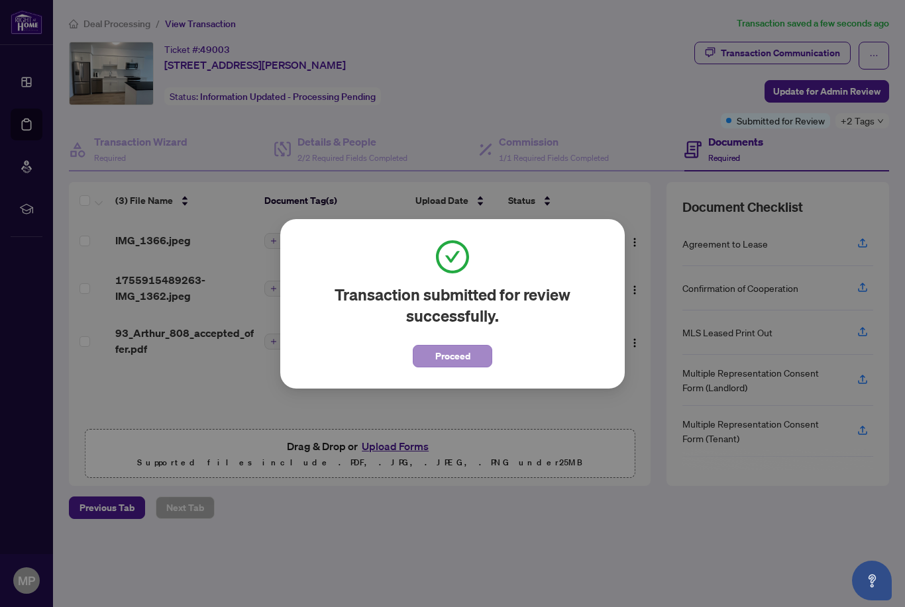
click at [477, 356] on button "Proceed" at bounding box center [452, 356] width 79 height 23
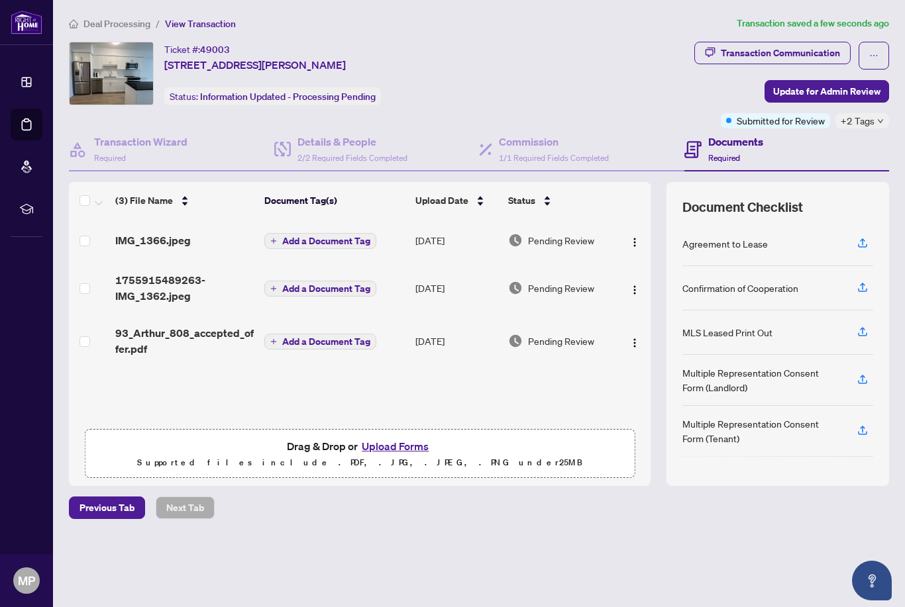
click at [130, 28] on span "Deal Processing" at bounding box center [116, 24] width 67 height 12
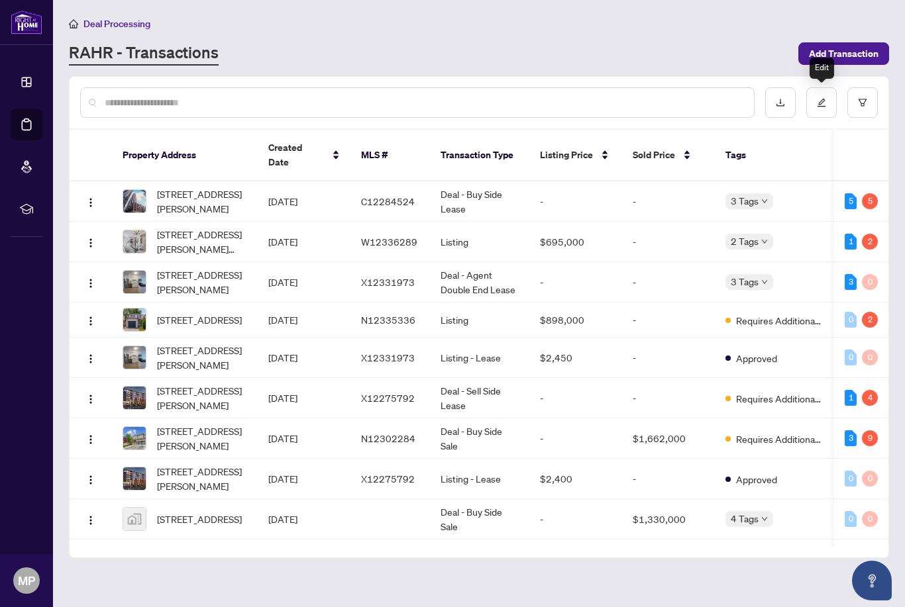
click at [114, 26] on span "Deal Processing" at bounding box center [116, 24] width 67 height 12
click at [215, 313] on span "[STREET_ADDRESS]" at bounding box center [199, 320] width 85 height 15
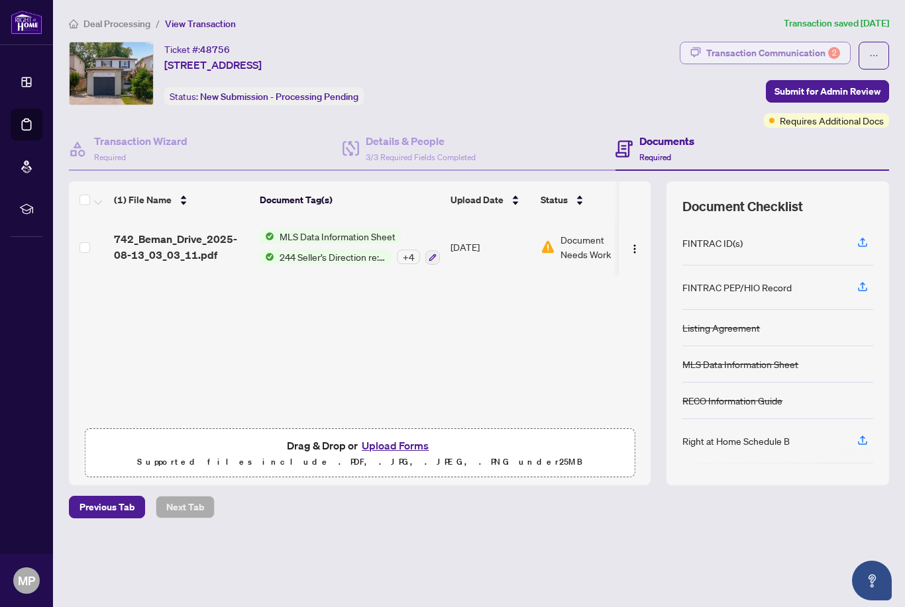
click at [824, 48] on div "Transaction Communication 2" at bounding box center [773, 52] width 134 height 21
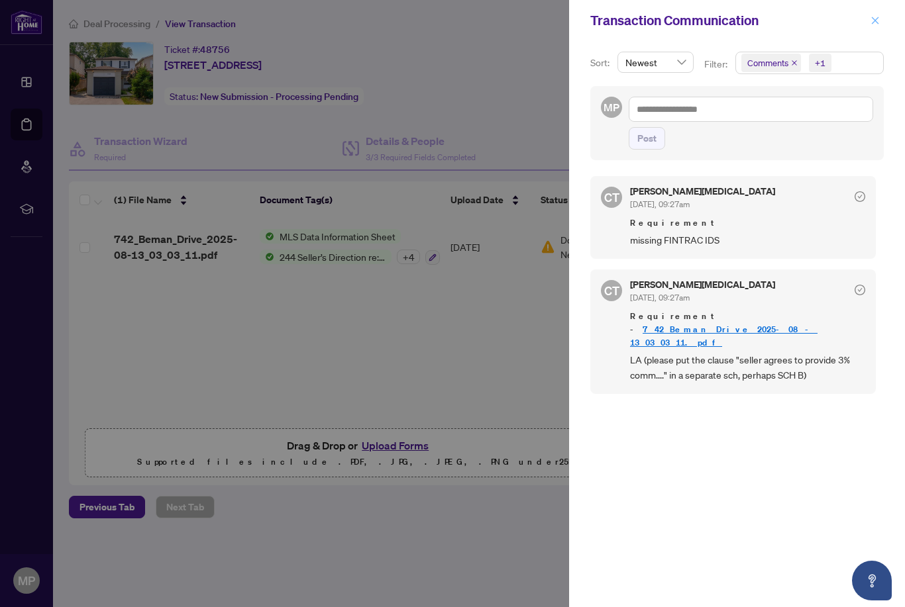
click at [874, 23] on icon "close" at bounding box center [874, 20] width 9 height 9
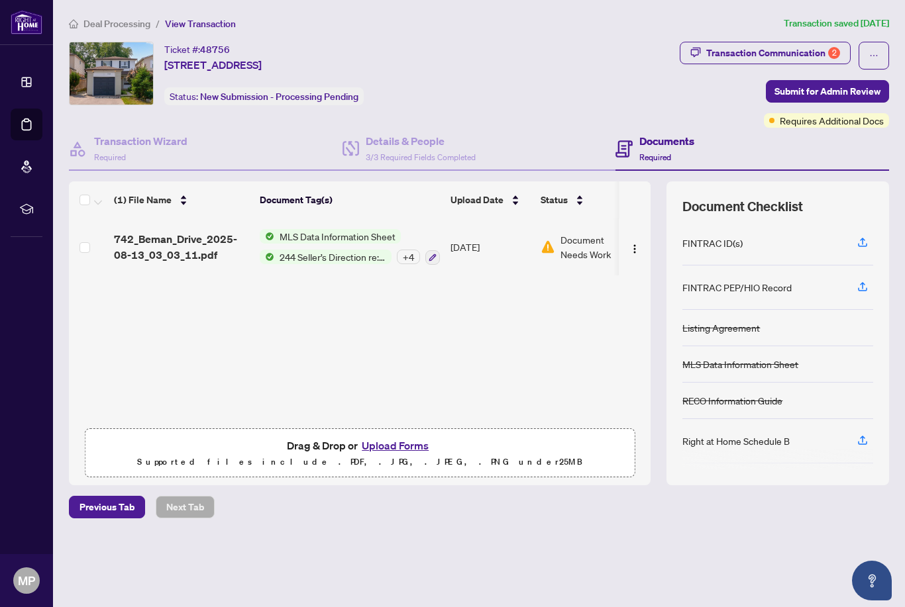
click at [101, 27] on span "Deal Processing" at bounding box center [116, 24] width 67 height 12
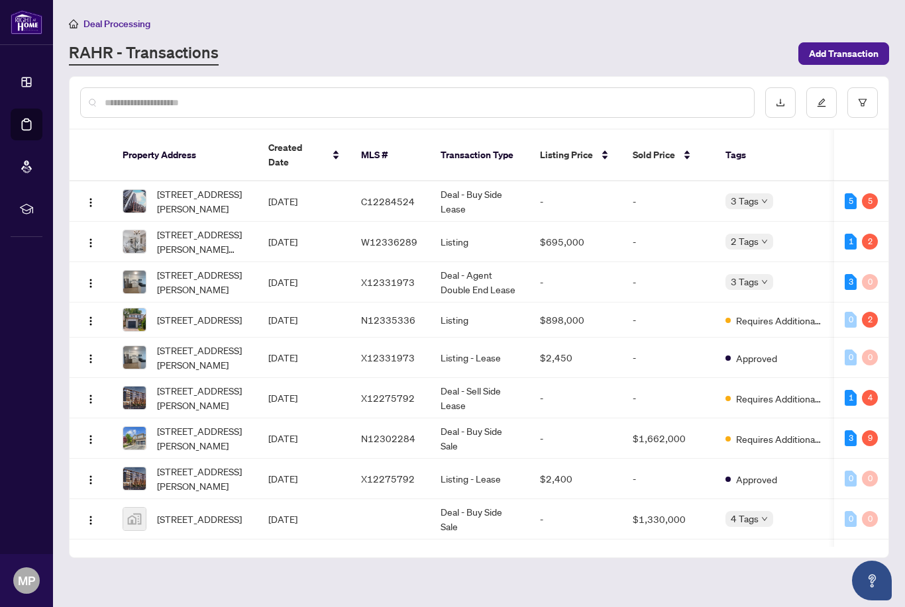
click at [197, 392] on span "[STREET_ADDRESS][PERSON_NAME]" at bounding box center [202, 398] width 90 height 29
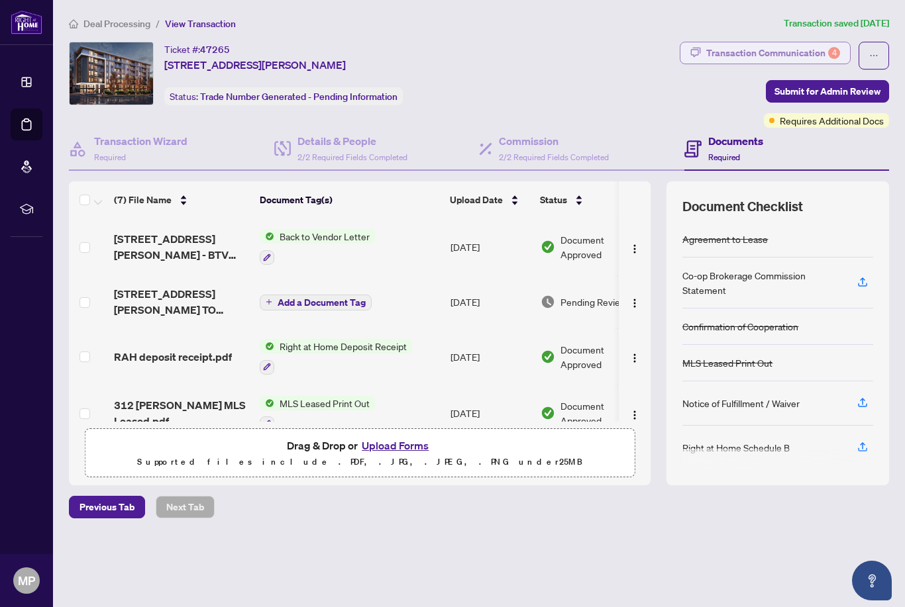
click at [825, 55] on div "Transaction Communication 4" at bounding box center [773, 52] width 134 height 21
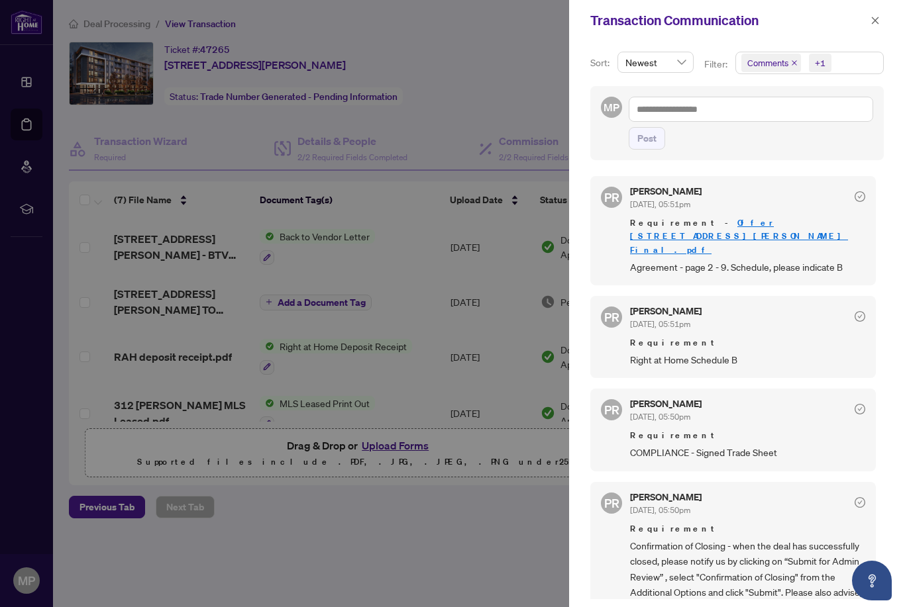
click at [390, 268] on div at bounding box center [452, 303] width 905 height 607
click at [323, 302] on div at bounding box center [452, 303] width 905 height 607
click at [187, 303] on div at bounding box center [452, 303] width 905 height 607
click at [759, 227] on link "Offer [STREET_ADDRESS][PERSON_NAME] Final.pdf" at bounding box center [739, 236] width 218 height 38
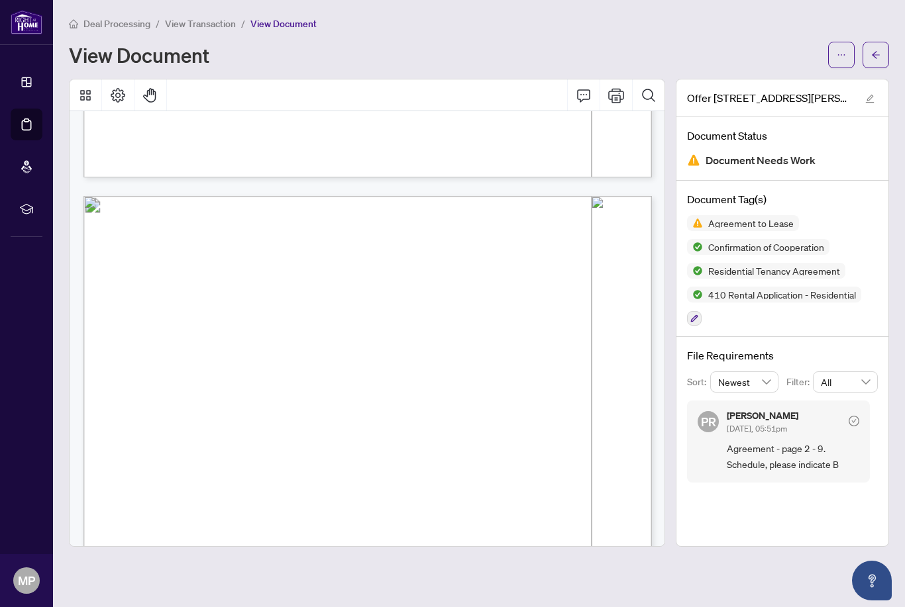
scroll to position [2191, 0]
click at [839, 56] on icon "ellipsis" at bounding box center [841, 54] width 9 height 9
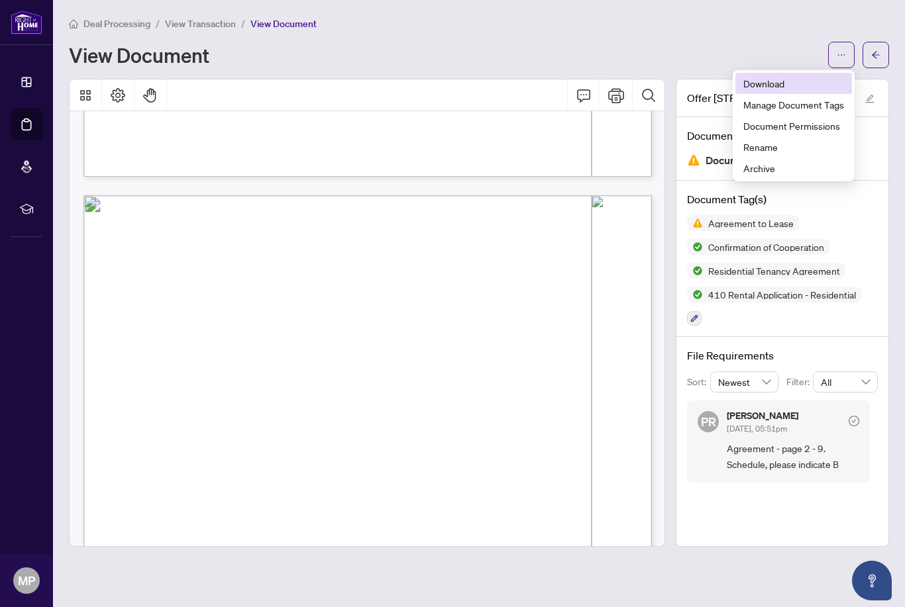
click at [773, 82] on span "Download" at bounding box center [793, 83] width 101 height 15
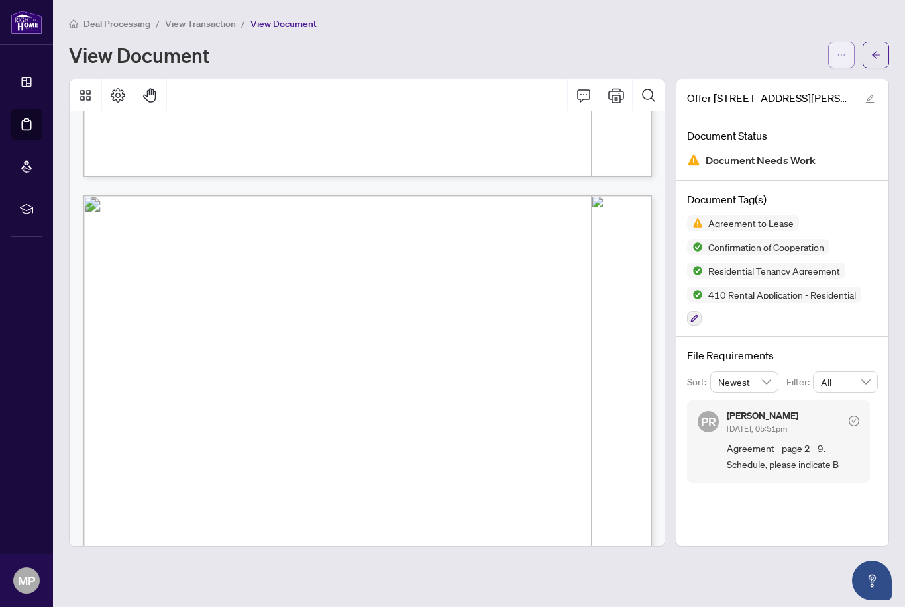
click at [843, 53] on icon "ellipsis" at bounding box center [841, 54] width 9 height 9
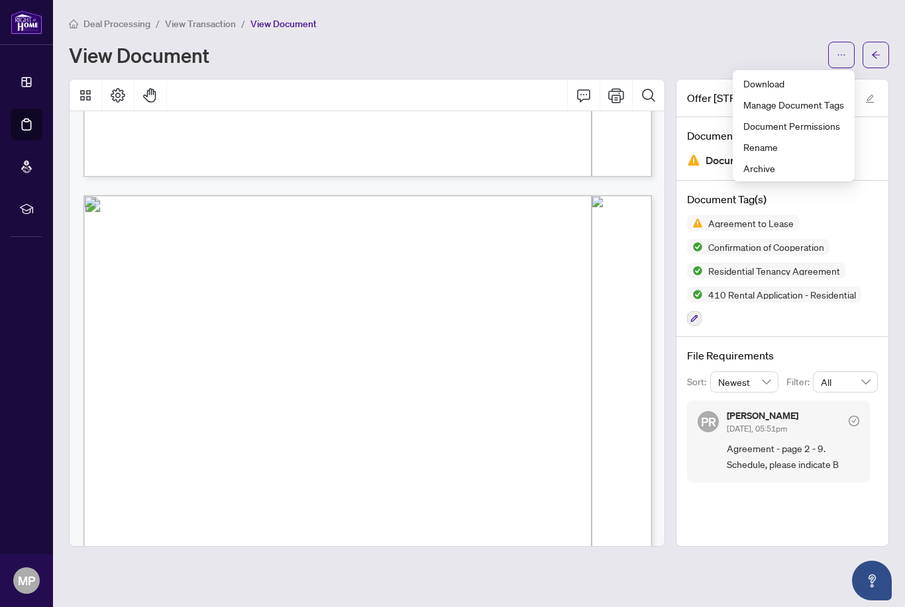
click at [219, 23] on span "View Transaction" at bounding box center [200, 24] width 71 height 12
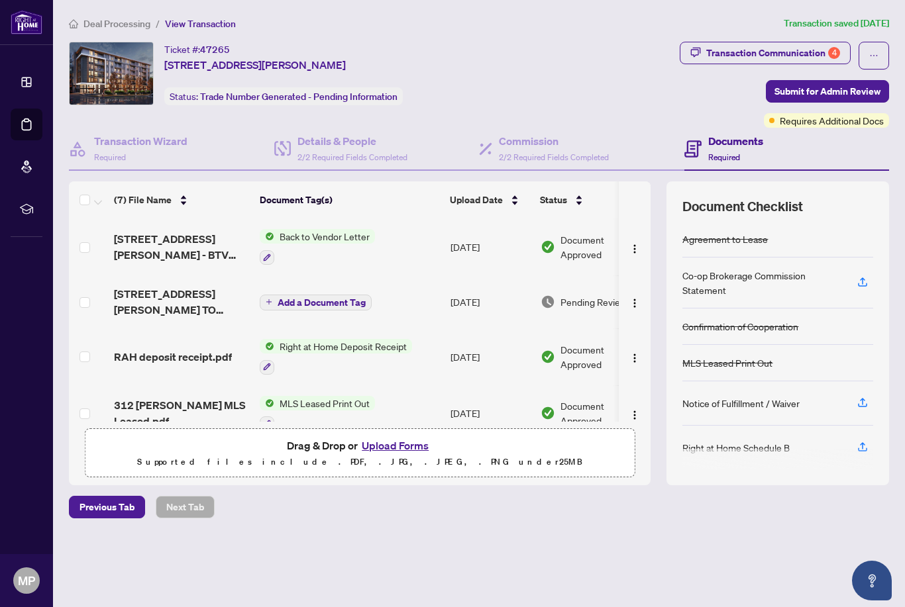
click at [383, 454] on button "Upload Forms" at bounding box center [395, 445] width 75 height 17
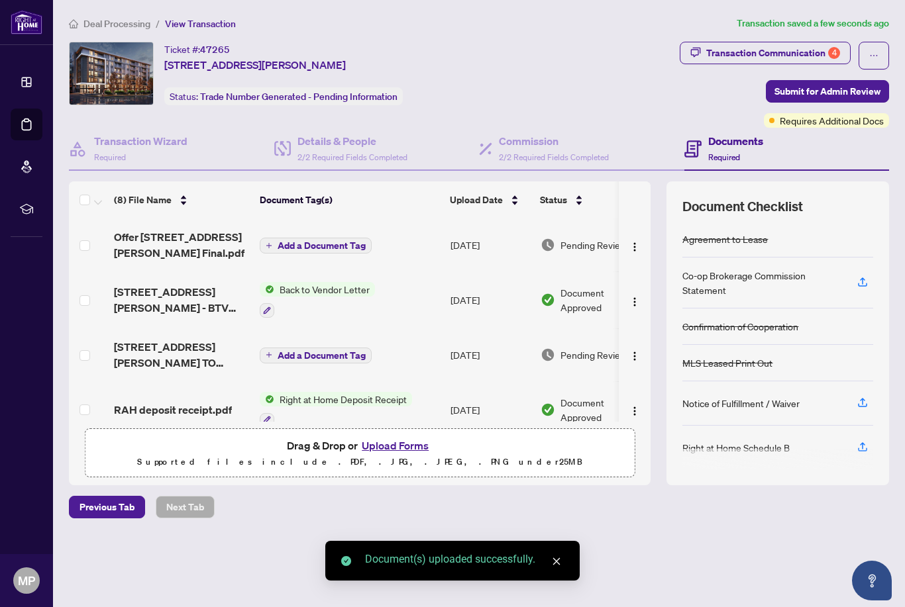
click at [560, 564] on icon "close" at bounding box center [556, 561] width 9 height 9
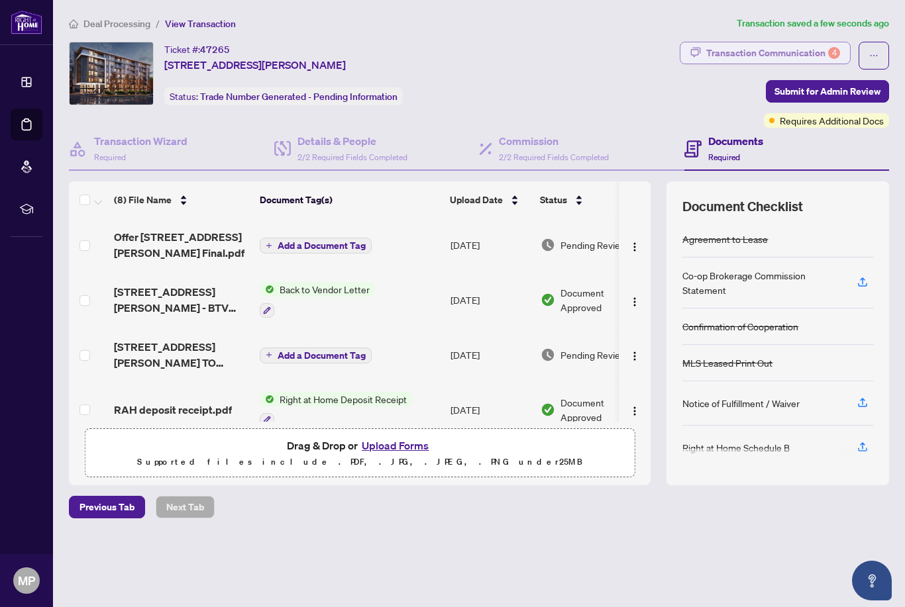
click at [835, 50] on div "4" at bounding box center [834, 53] width 12 height 12
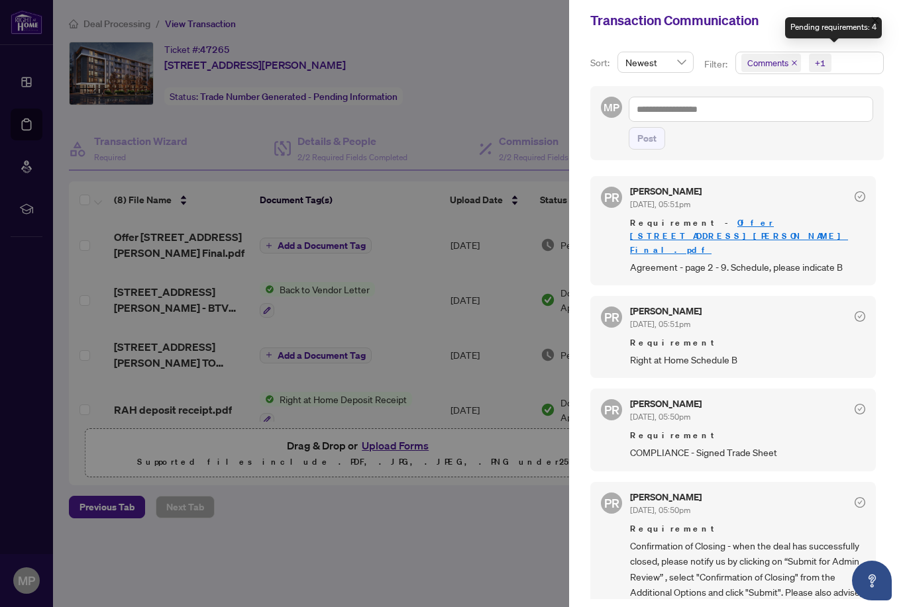
click at [517, 87] on div at bounding box center [452, 303] width 905 height 607
click at [550, 100] on div at bounding box center [452, 303] width 905 height 607
click at [876, 23] on icon "close" at bounding box center [874, 20] width 9 height 9
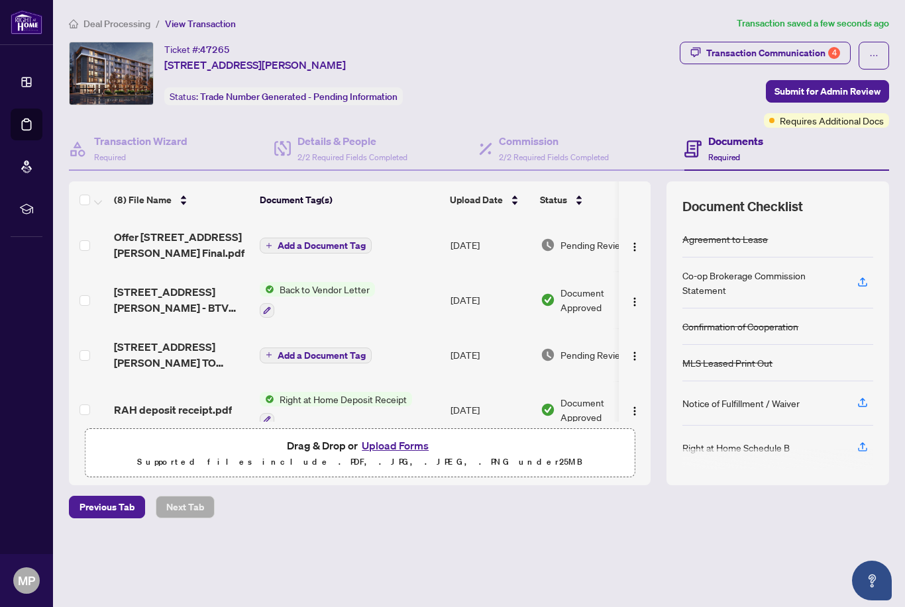
click at [183, 360] on span "[STREET_ADDRESS][PERSON_NAME] TO REVIEW.pdf" at bounding box center [181, 355] width 135 height 32
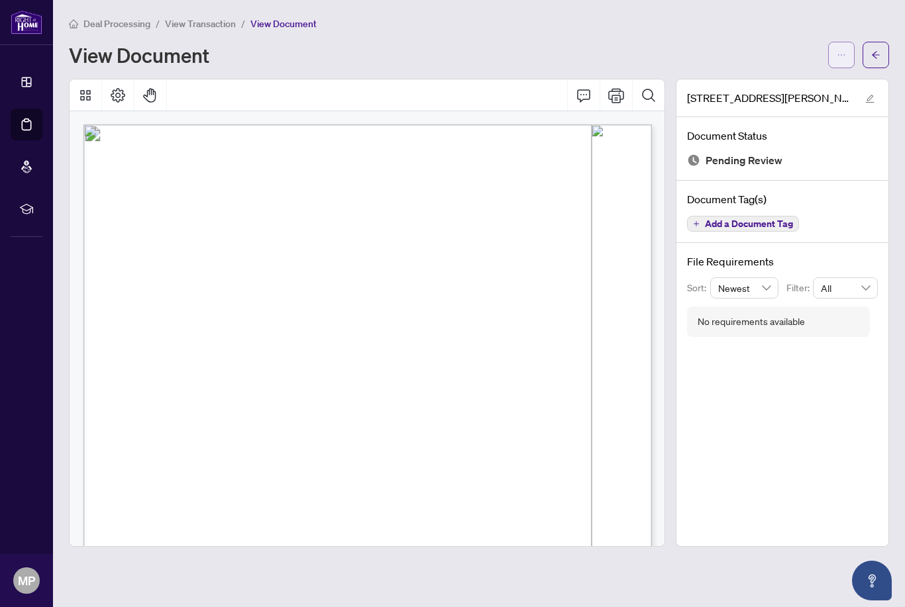
click at [833, 58] on button "button" at bounding box center [841, 55] width 26 height 26
click at [767, 83] on span "Download" at bounding box center [793, 83] width 101 height 15
click at [217, 26] on span "View Transaction" at bounding box center [200, 24] width 71 height 12
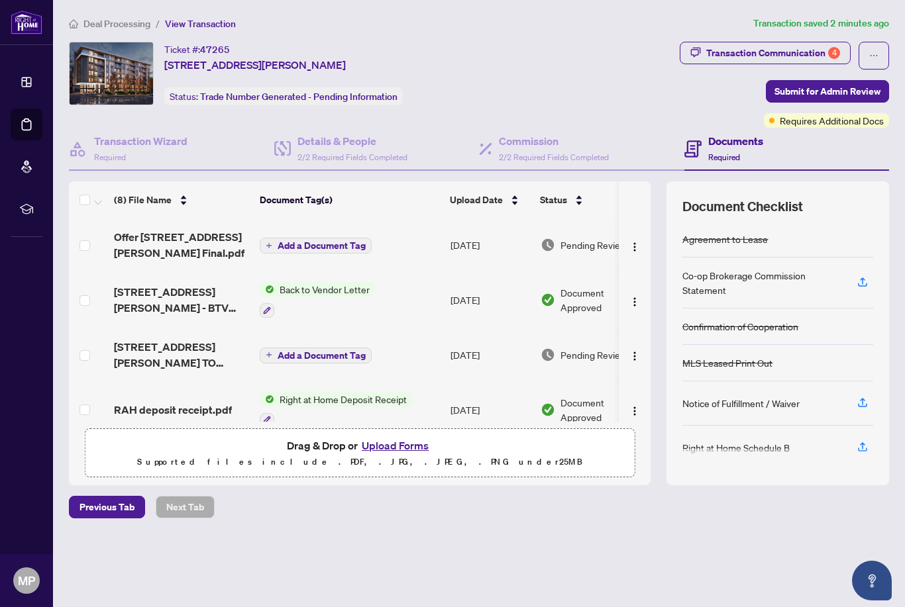
click at [390, 454] on button "Upload Forms" at bounding box center [395, 445] width 75 height 17
